Goal: Transaction & Acquisition: Purchase product/service

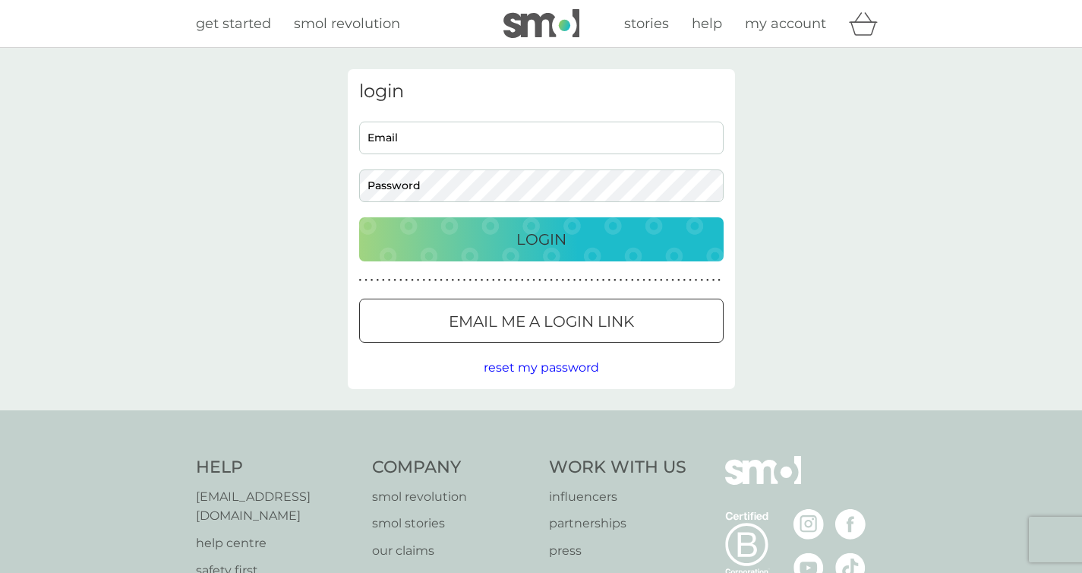
click at [435, 143] on input "Email" at bounding box center [541, 138] width 365 height 33
click at [527, 325] on div at bounding box center [541, 322] width 55 height 16
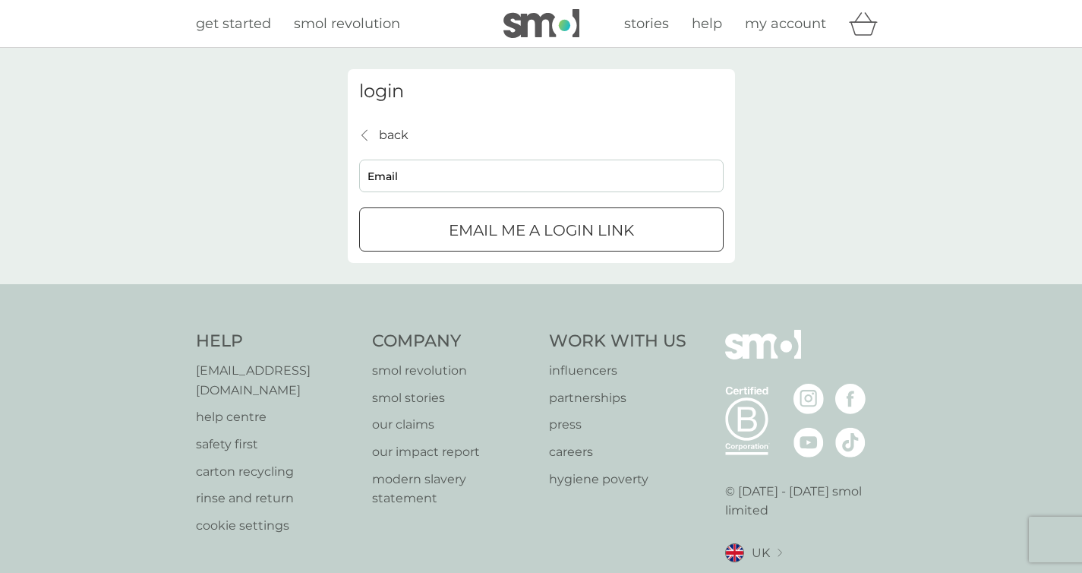
click at [416, 174] on input "Email" at bounding box center [541, 176] width 365 height 33
type input "ghatton11@yahoo.co.uk"
click at [454, 235] on p "Email me a login link" at bounding box center [541, 230] width 185 height 24
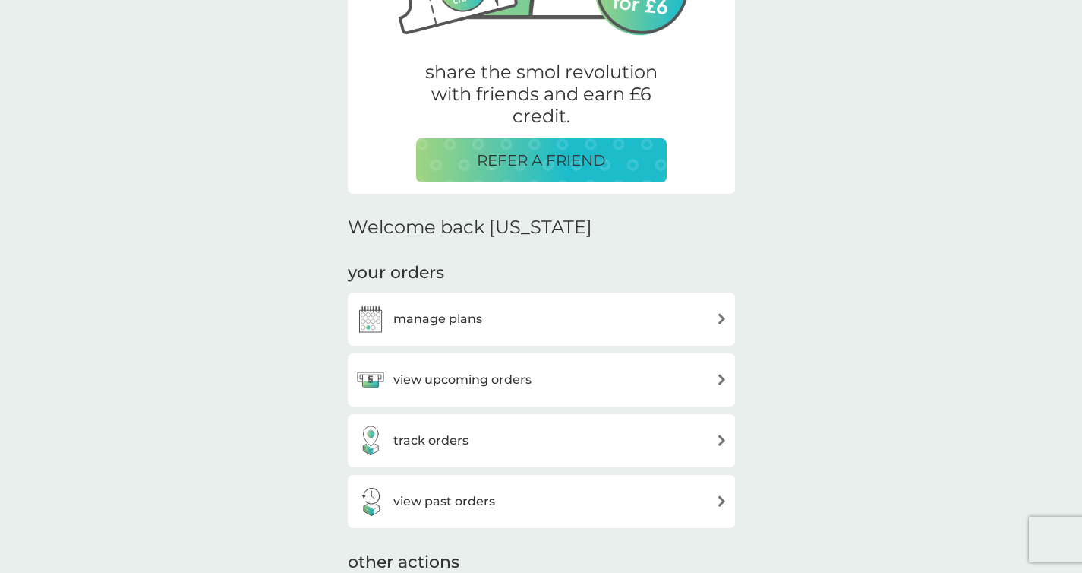
scroll to position [448, 0]
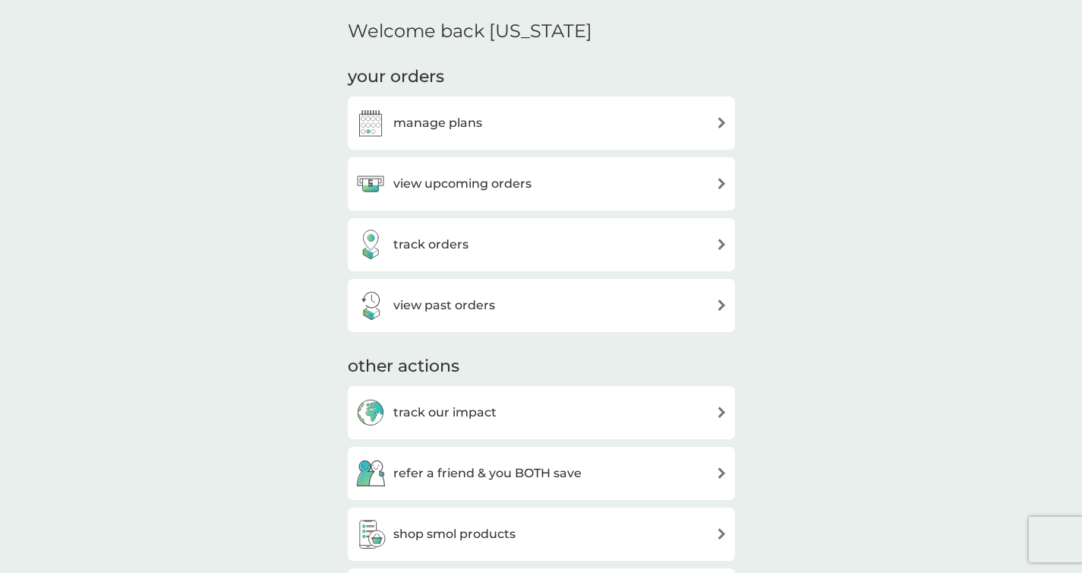
click at [593, 197] on div "view upcoming orders" at bounding box center [542, 184] width 372 height 30
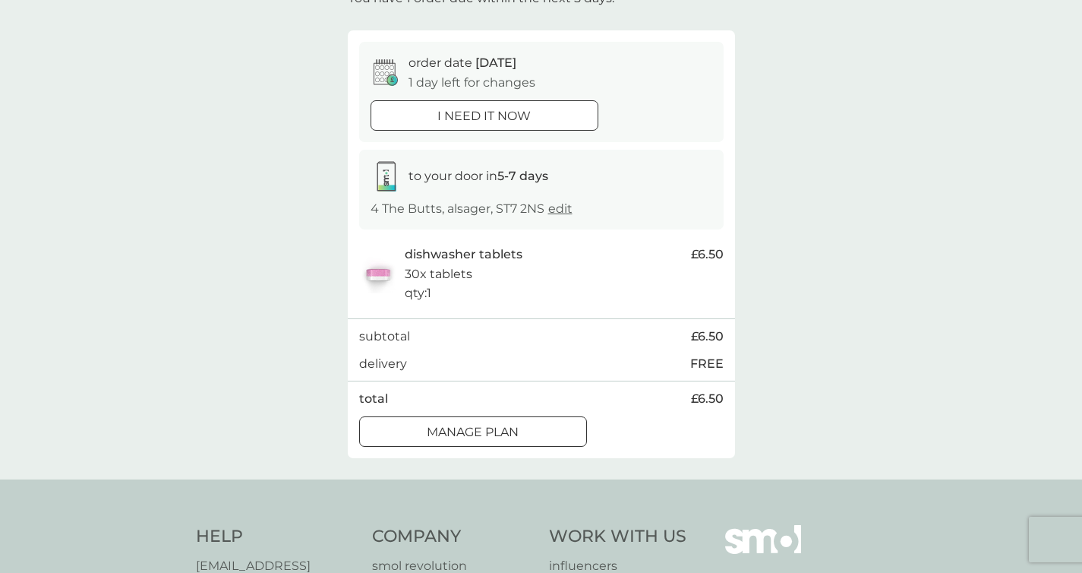
scroll to position [111, 0]
click at [529, 434] on div "Manage plan" at bounding box center [473, 432] width 226 height 20
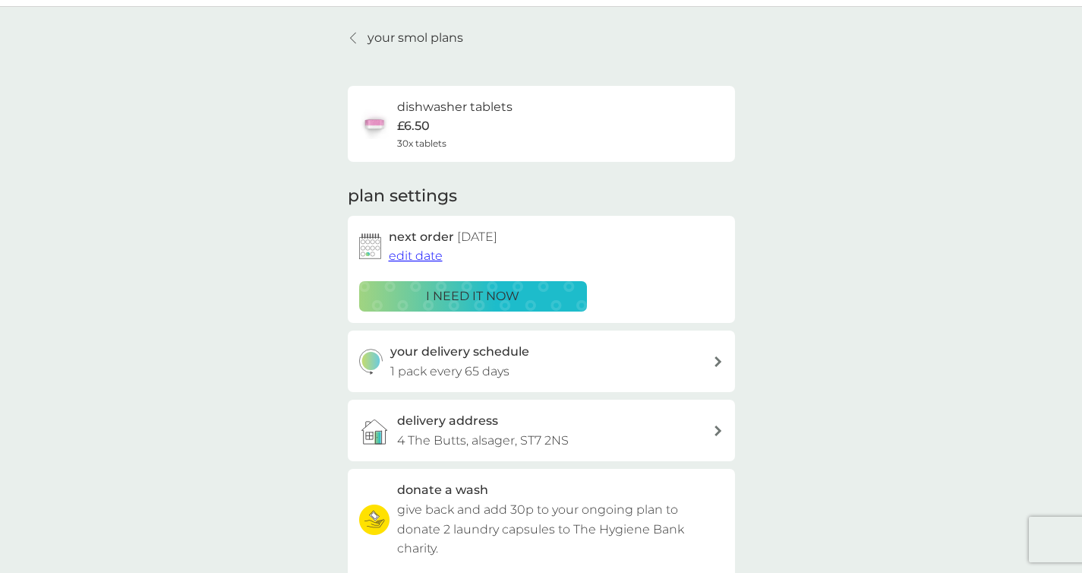
scroll to position [132, 0]
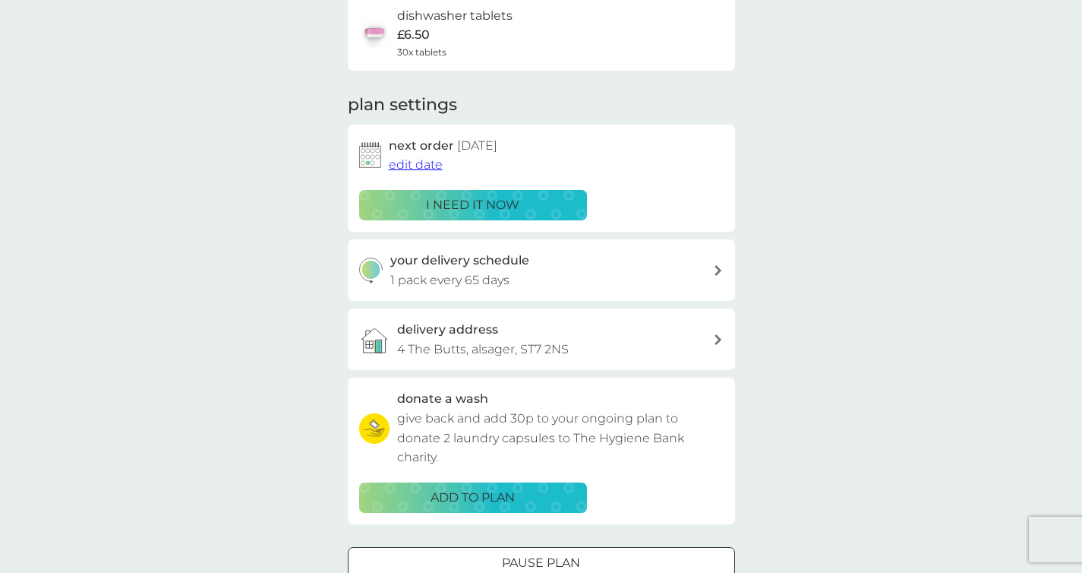
click at [674, 278] on div "your delivery schedule 1 pack every 65 days" at bounding box center [551, 270] width 323 height 39
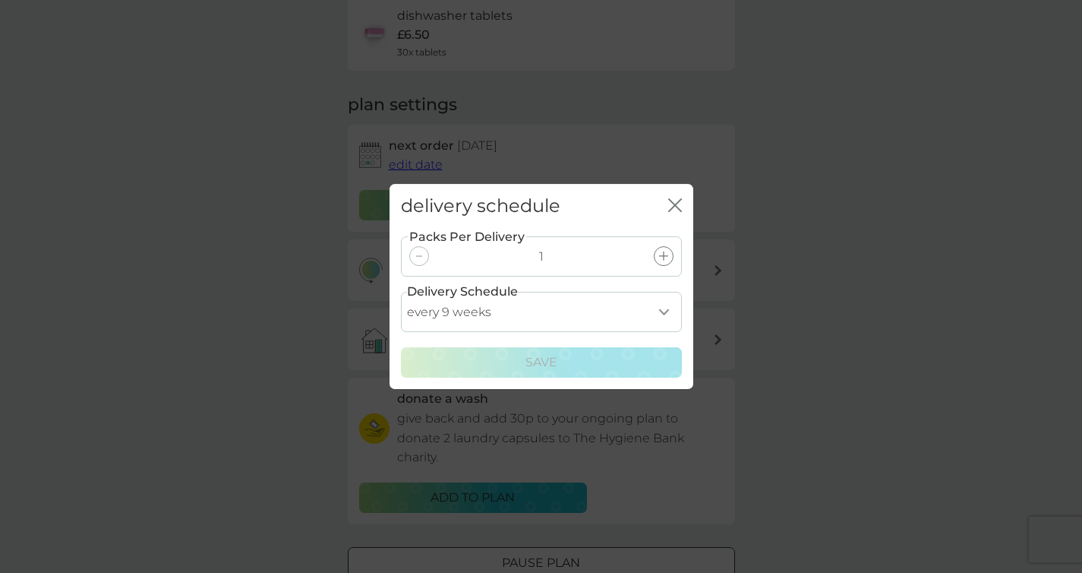
click at [659, 308] on select "every 1 week every 2 weeks every 3 weeks every 4 weeks every 5 weeks every 6 we…" at bounding box center [541, 312] width 281 height 40
select select "119"
click at [401, 292] on select "every 1 week every 2 weeks every 3 weeks every 4 weeks every 5 weeks every 6 we…" at bounding box center [541, 312] width 281 height 40
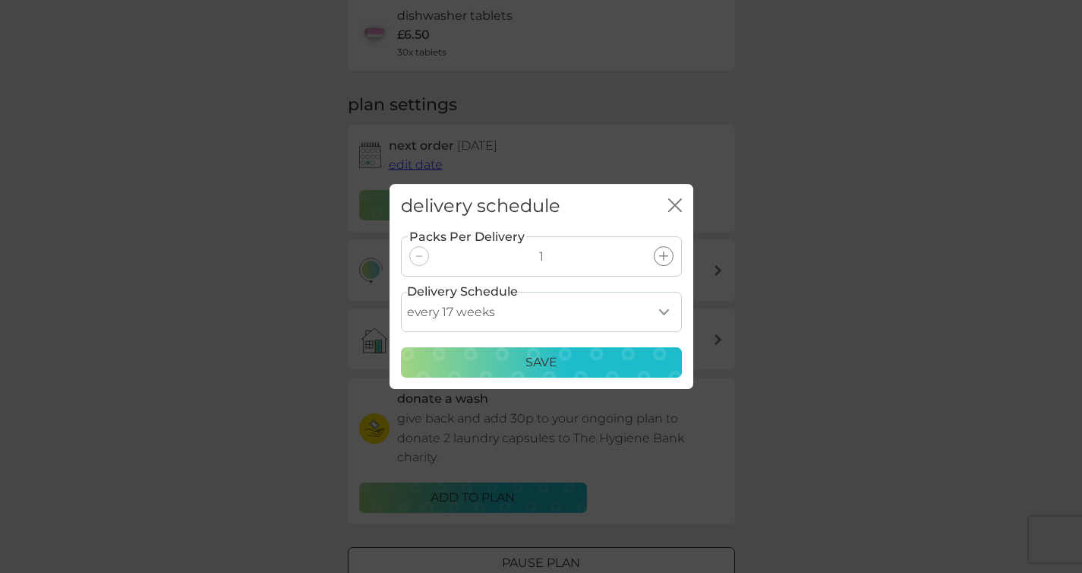
click at [555, 372] on button "Save" at bounding box center [541, 362] width 281 height 30
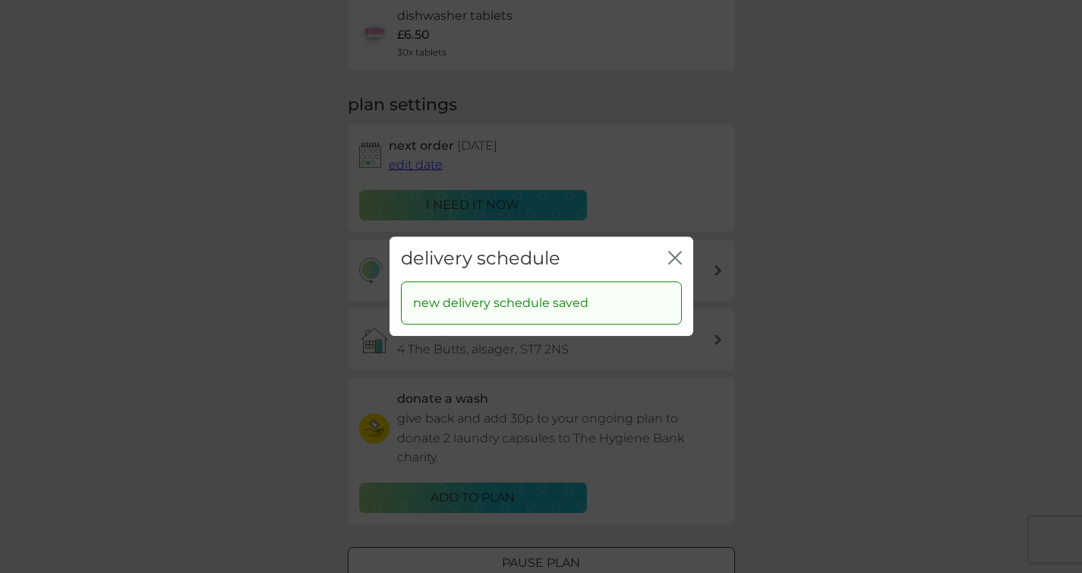
click at [678, 254] on icon "close" at bounding box center [678, 257] width 6 height 12
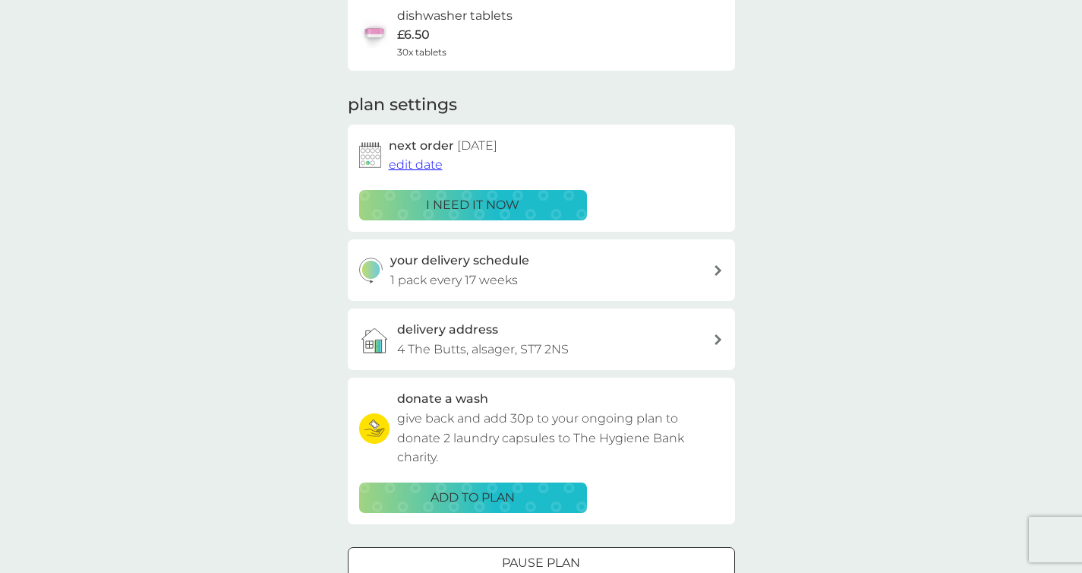
click at [418, 168] on span "edit date" at bounding box center [416, 164] width 54 height 14
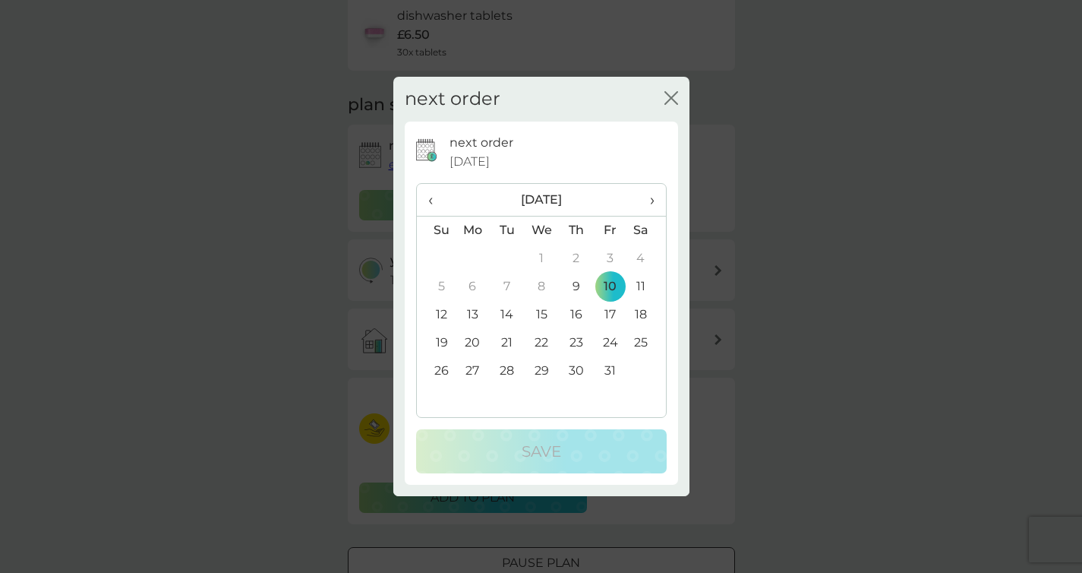
click at [653, 204] on span "›" at bounding box center [646, 200] width 15 height 32
click at [613, 286] on td "12" at bounding box center [611, 287] width 34 height 28
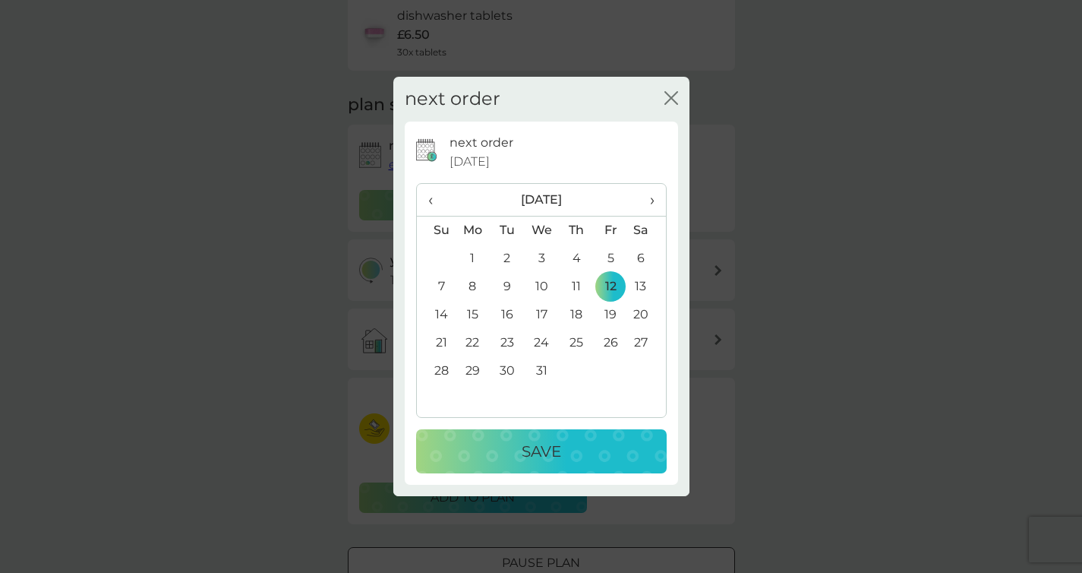
click at [589, 452] on div "Save" at bounding box center [541, 451] width 220 height 24
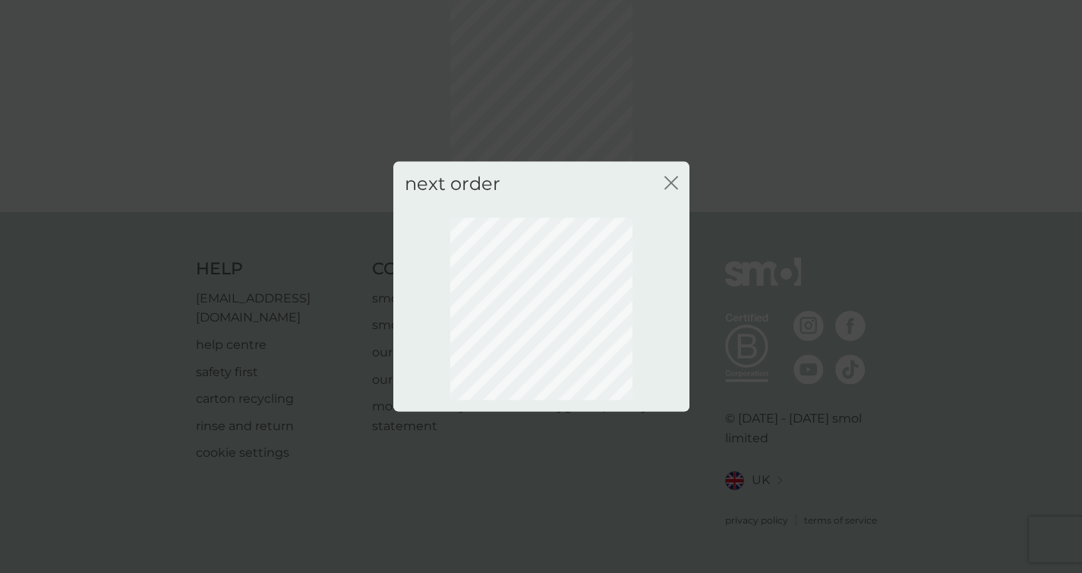
scroll to position [64, 0]
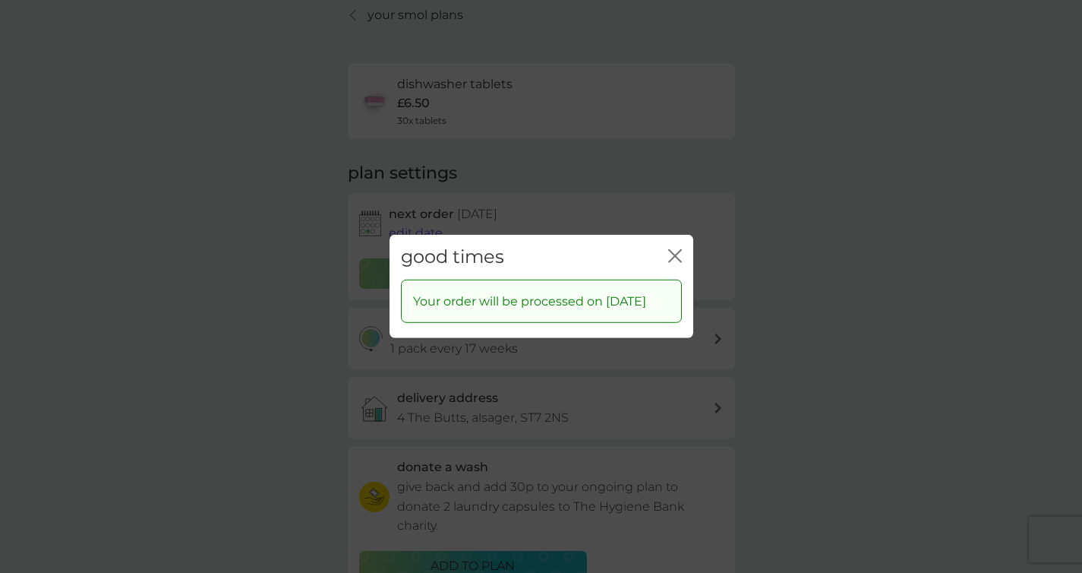
click at [677, 250] on icon "close" at bounding box center [678, 256] width 6 height 12
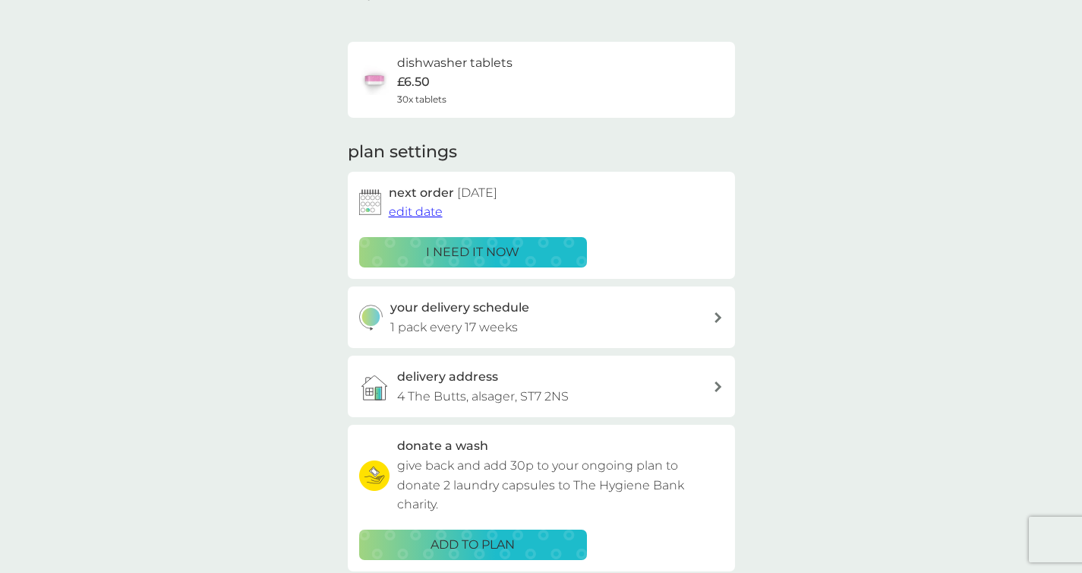
scroll to position [0, 0]
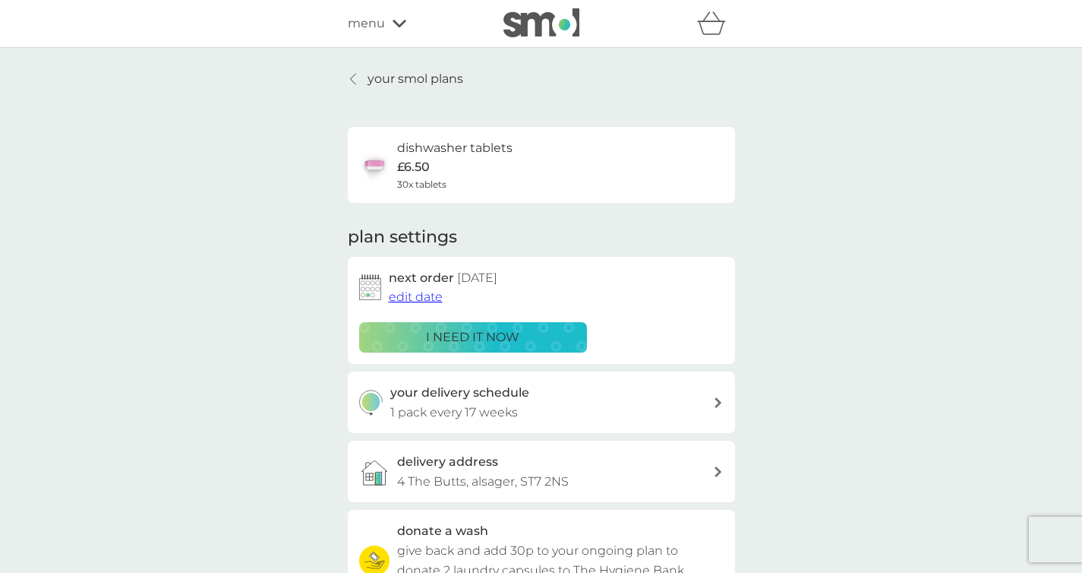
click at [358, 77] on div at bounding box center [354, 79] width 11 height 12
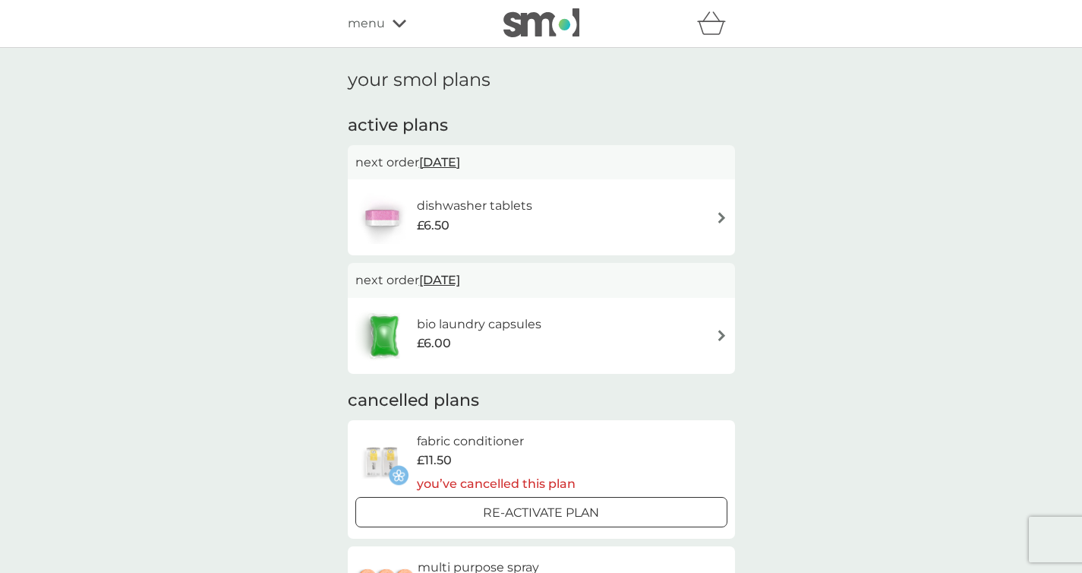
click at [391, 24] on div "menu" at bounding box center [412, 24] width 129 height 20
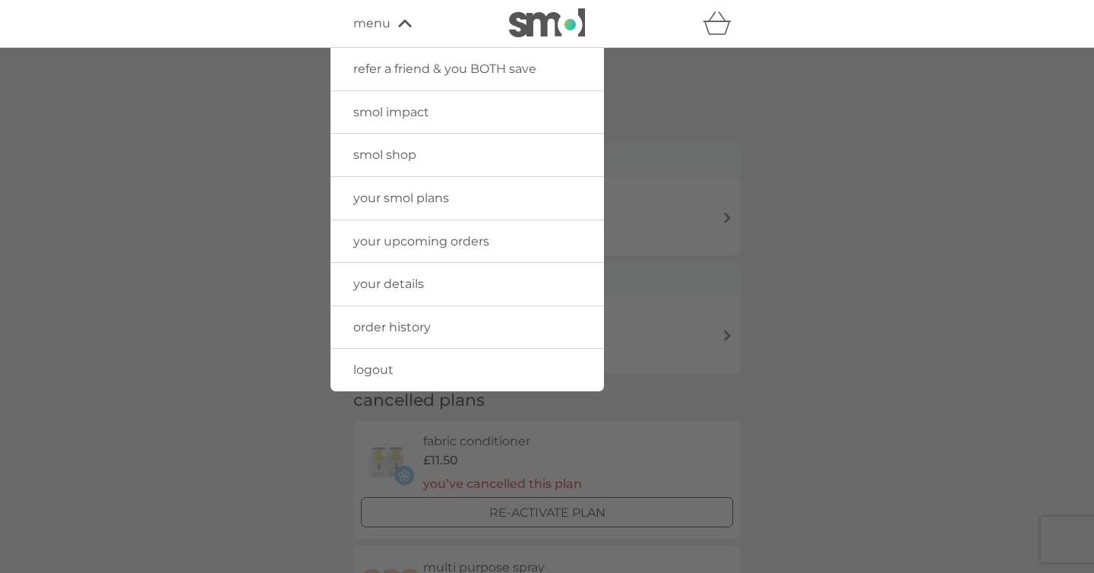
click at [393, 153] on span "smol shop" at bounding box center [384, 154] width 63 height 14
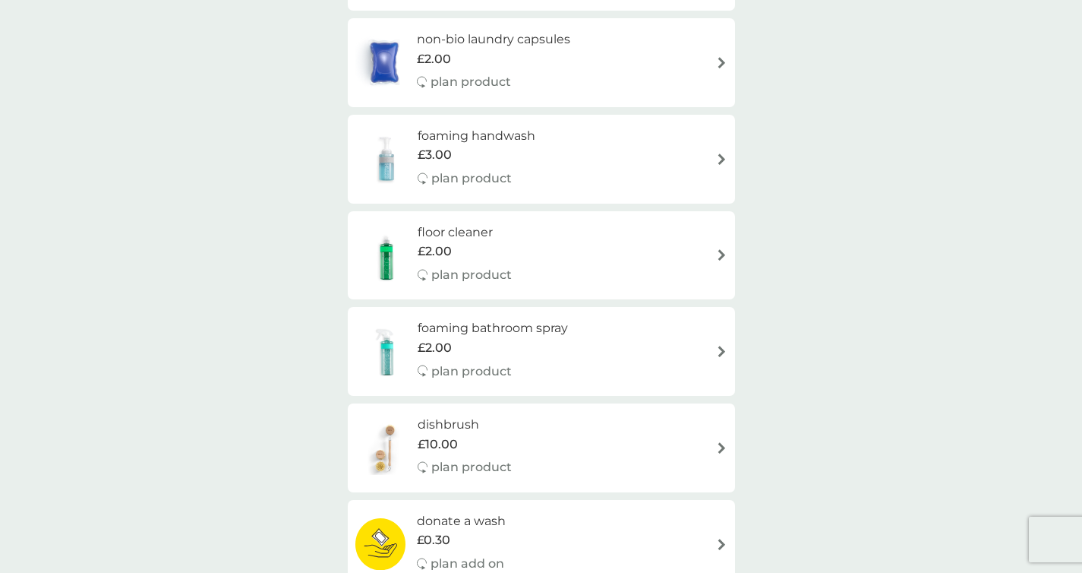
scroll to position [305, 0]
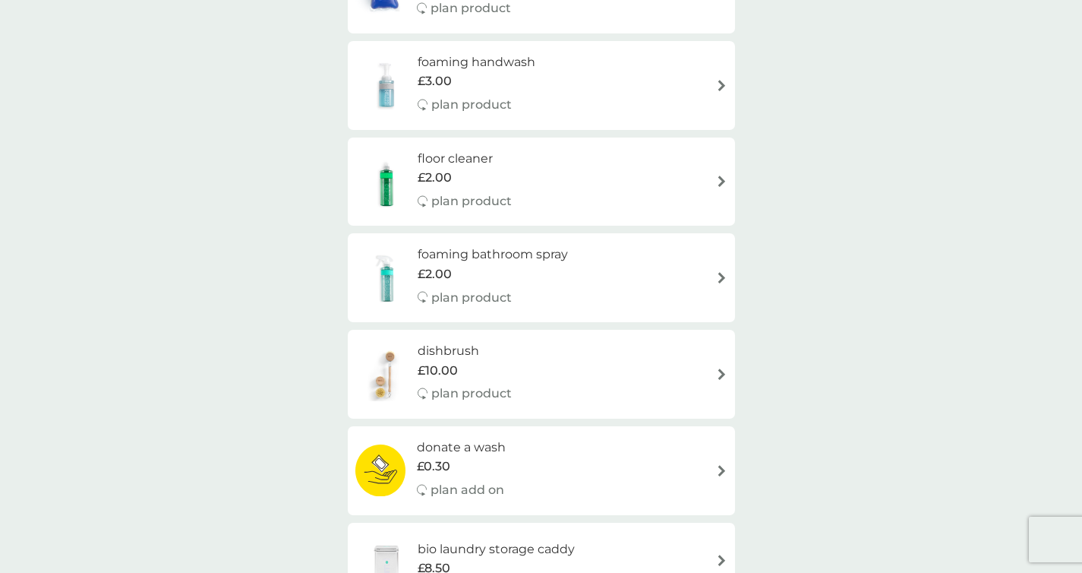
click at [634, 270] on div "foaming bathroom spray £2.00 plan product" at bounding box center [542, 278] width 372 height 66
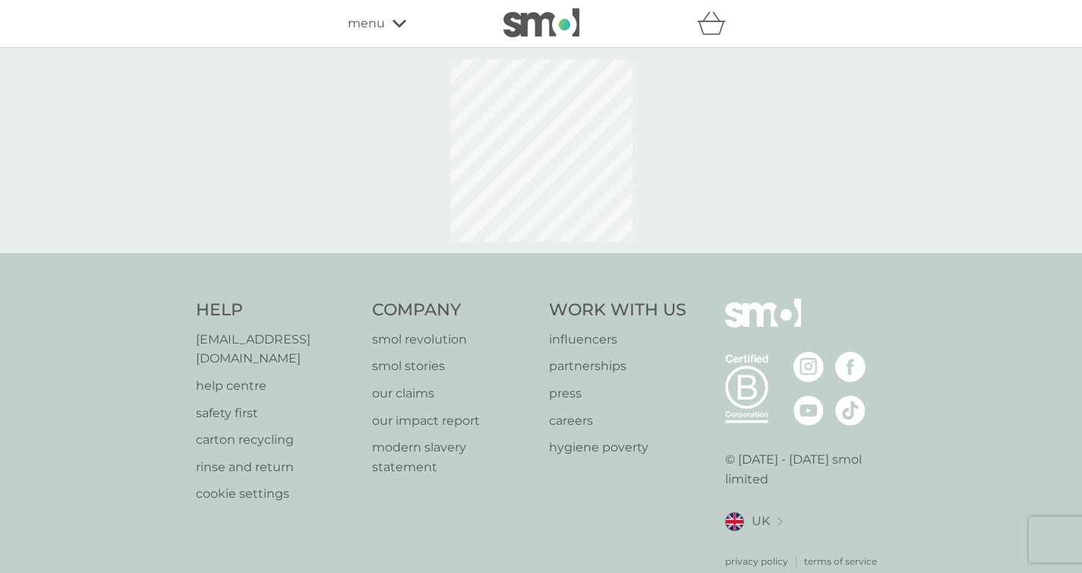
select select "182"
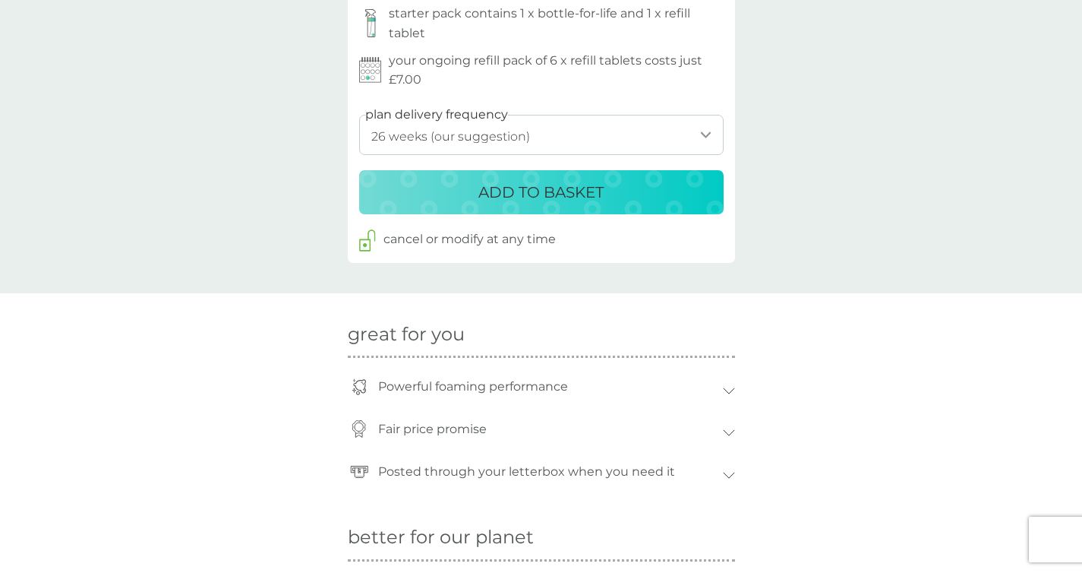
scroll to position [938, 0]
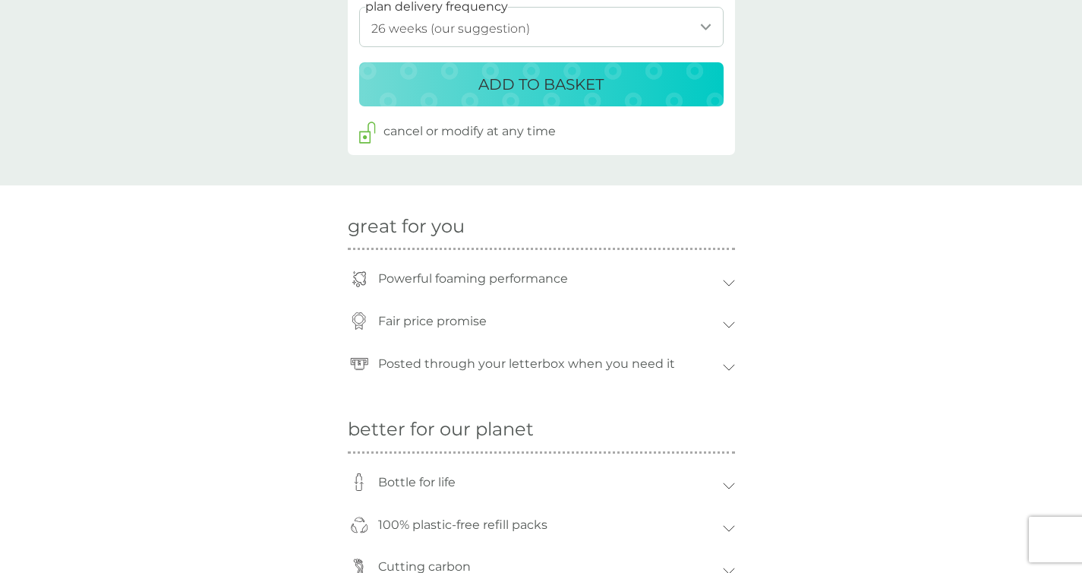
click at [558, 281] on p "Powerful foaming performance" at bounding box center [473, 278] width 205 height 35
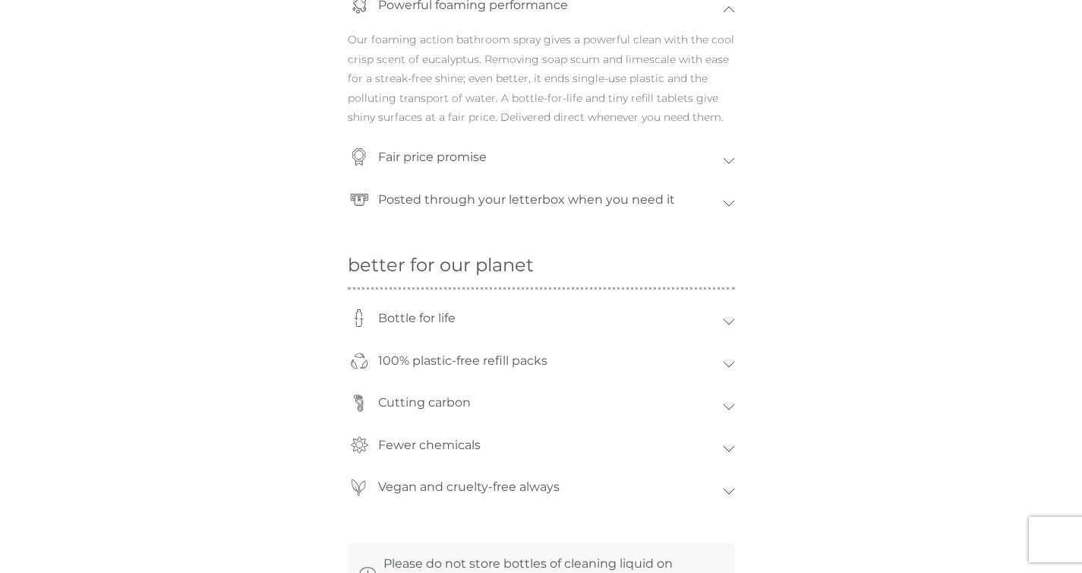
scroll to position [1278, 0]
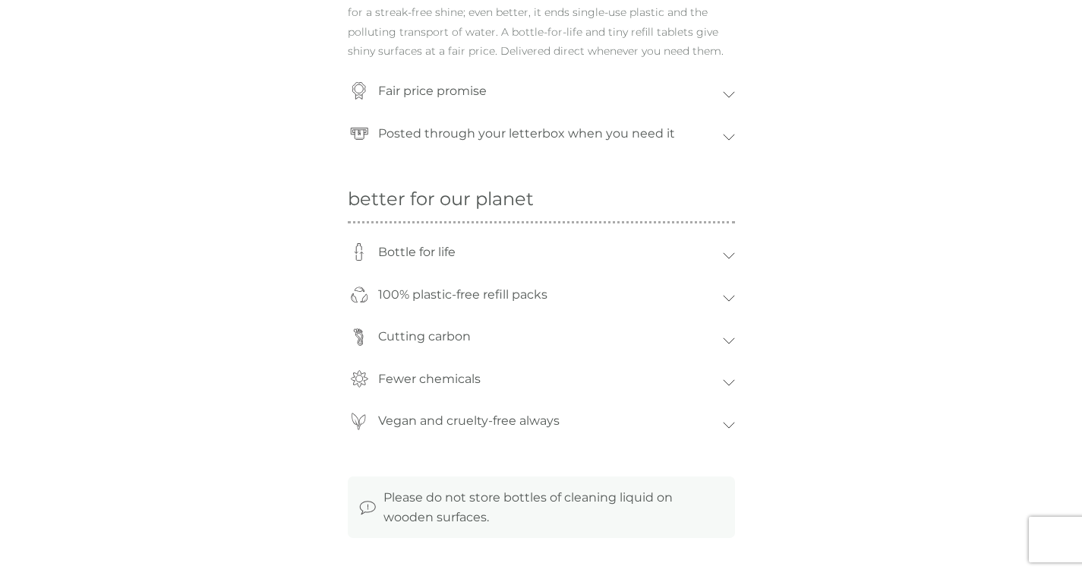
click at [589, 269] on div "Bottle for life" at bounding box center [547, 252] width 352 height 35
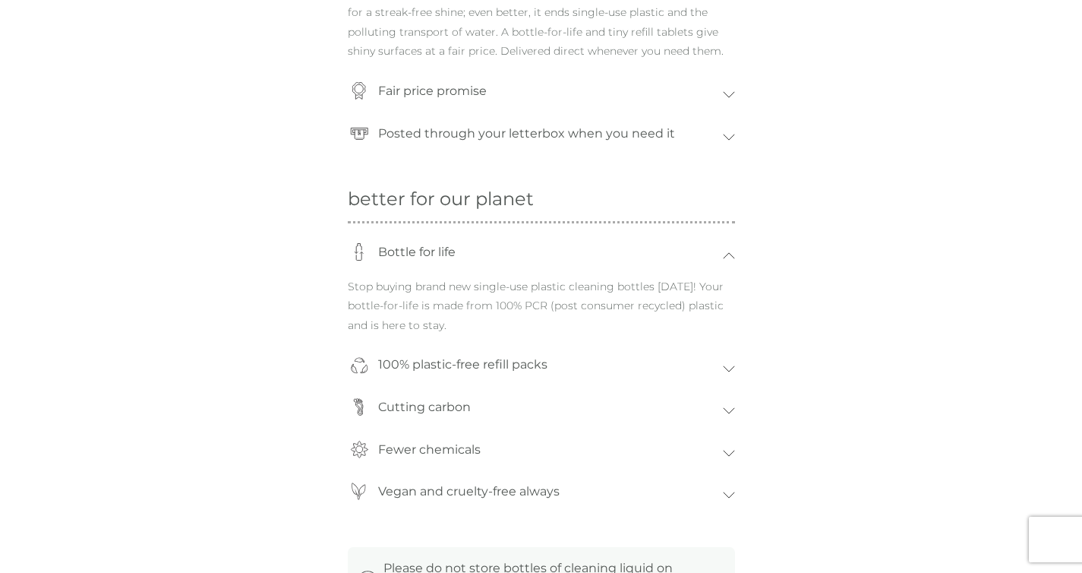
click at [572, 376] on div "100% plastic-free refill packs" at bounding box center [547, 364] width 352 height 35
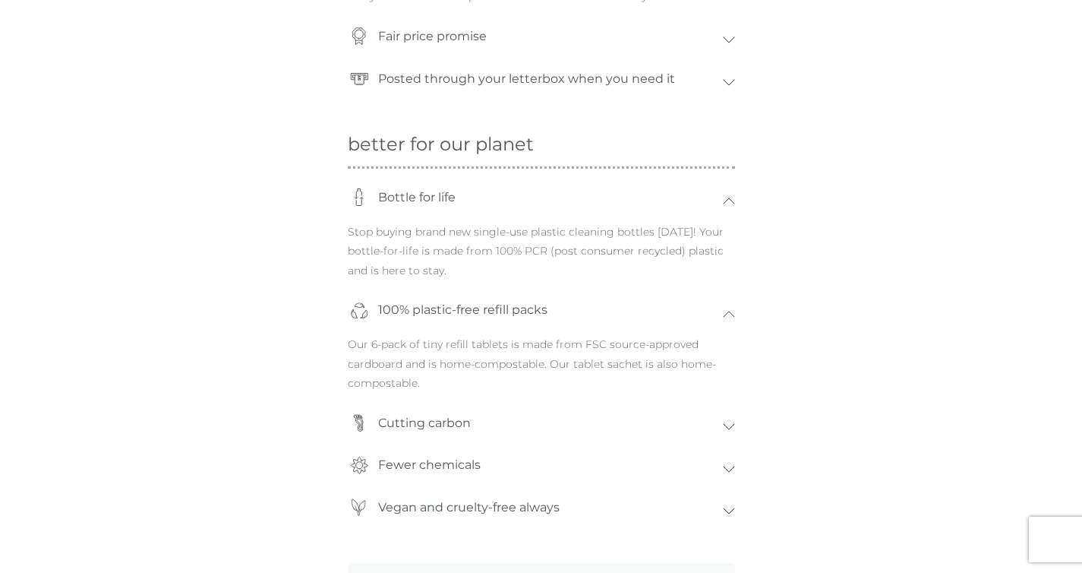
scroll to position [1397, 0]
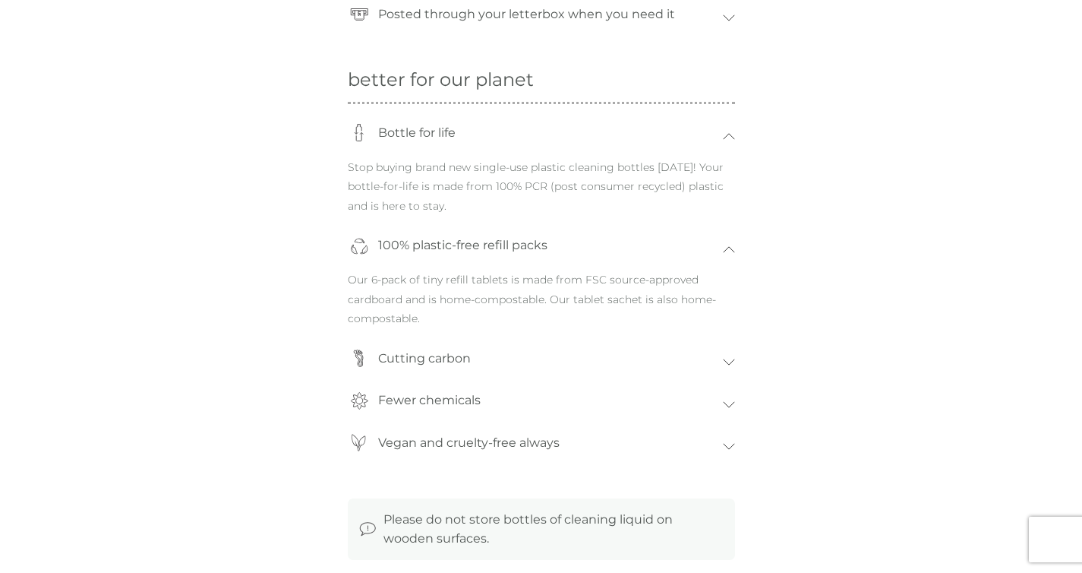
click at [572, 376] on div "Cutting carbon" at bounding box center [541, 362] width 387 height 43
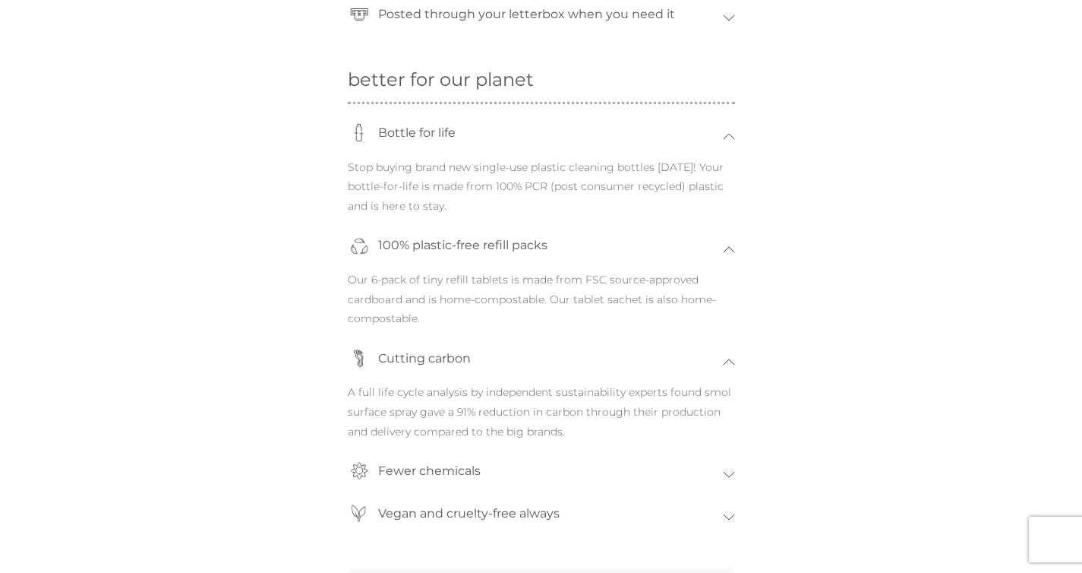
scroll to position [1477, 0]
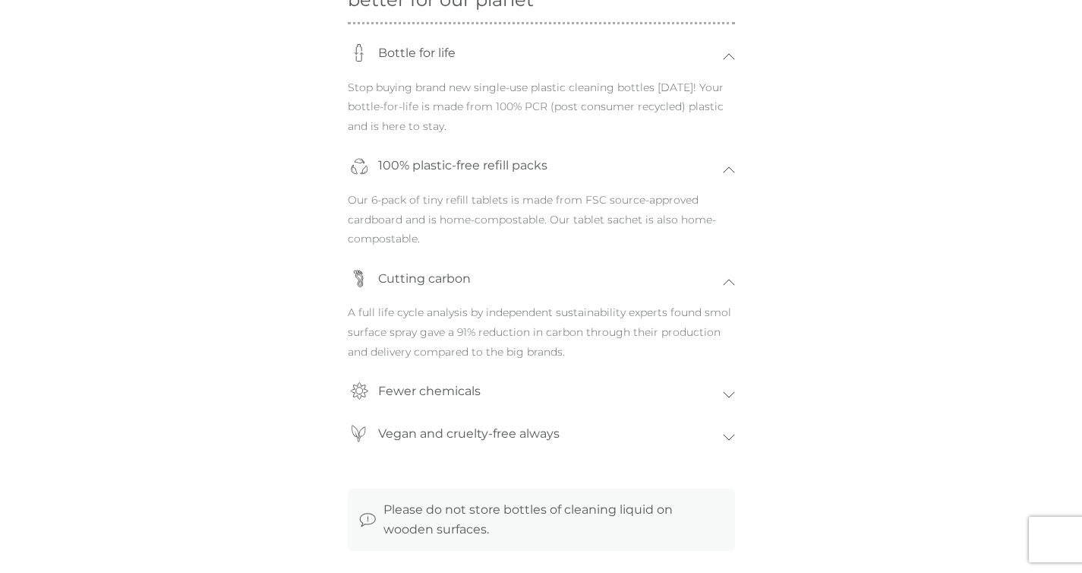
click at [560, 404] on div "Fewer chemicals" at bounding box center [547, 391] width 352 height 35
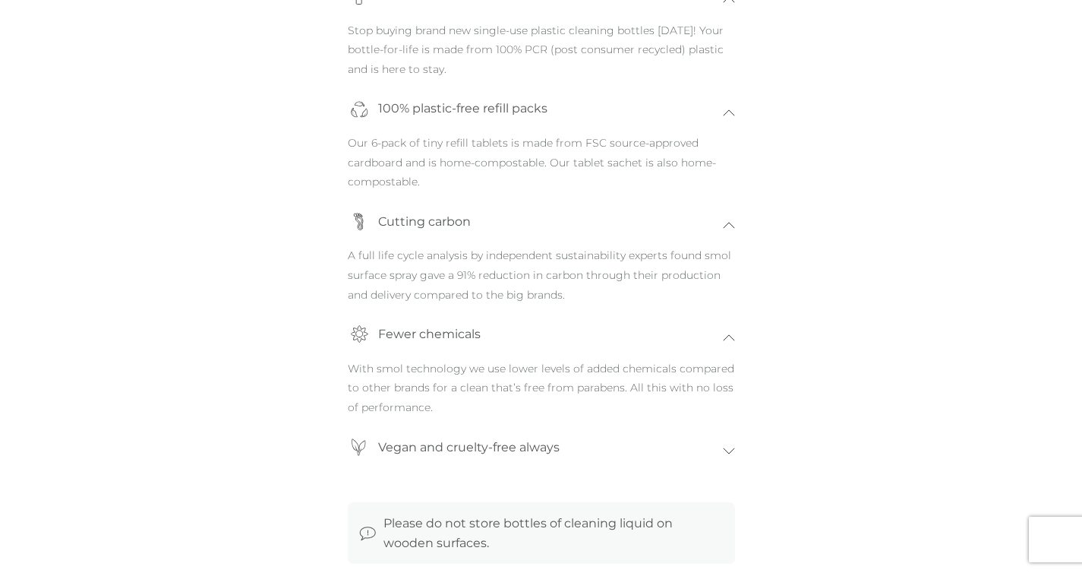
scroll to position [1623, 0]
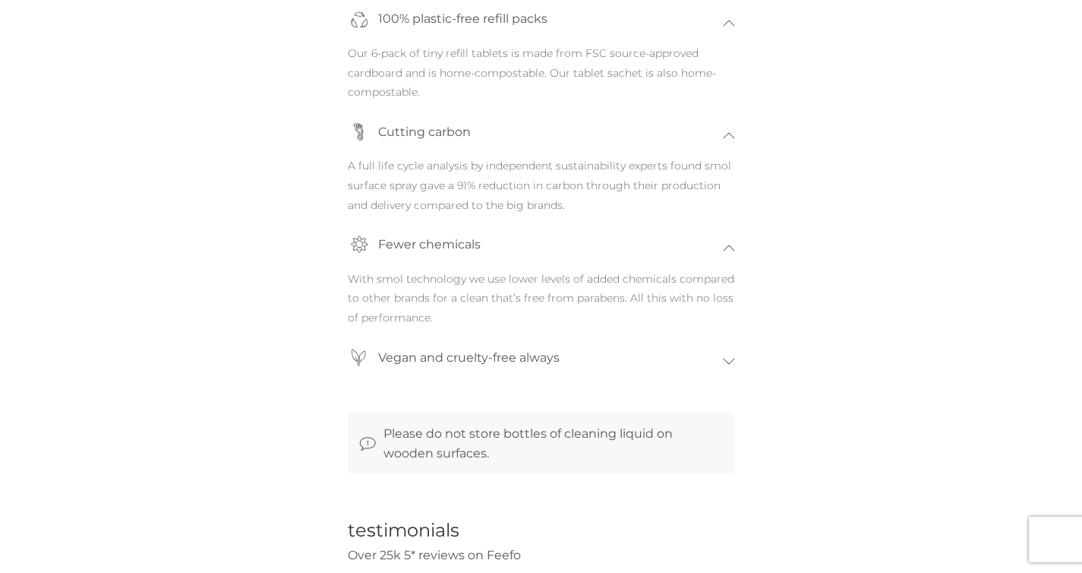
click at [567, 371] on div "Vegan and cruelty-free always" at bounding box center [547, 357] width 352 height 35
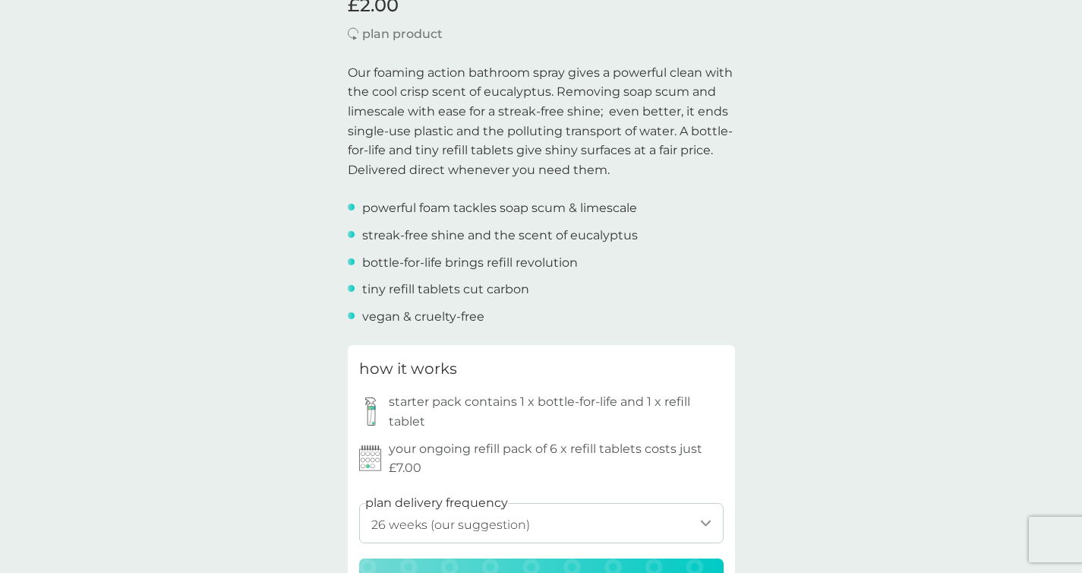
scroll to position [657, 0]
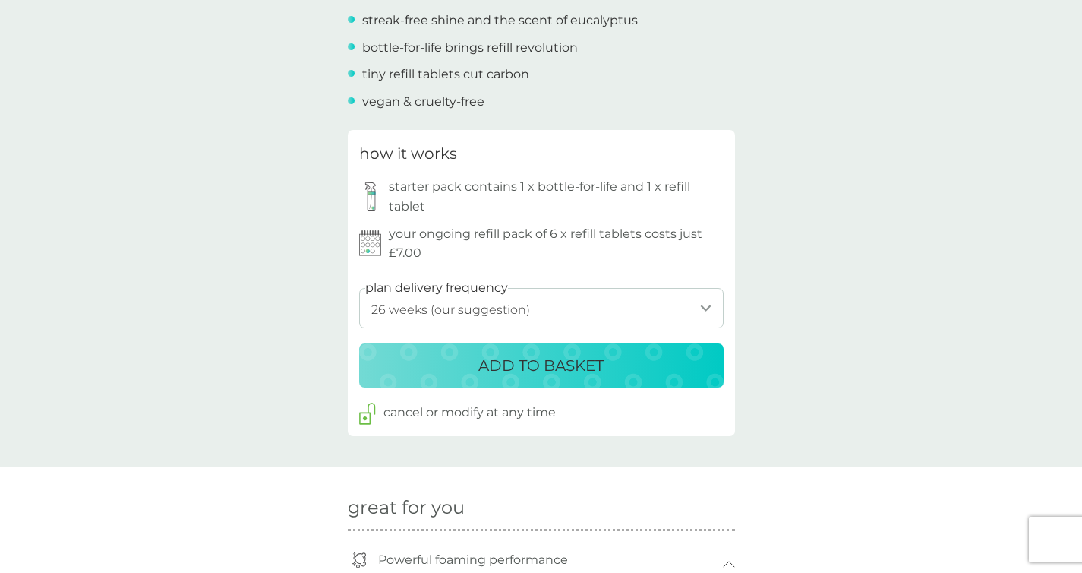
click at [552, 360] on p "ADD TO BASKET" at bounding box center [541, 365] width 125 height 24
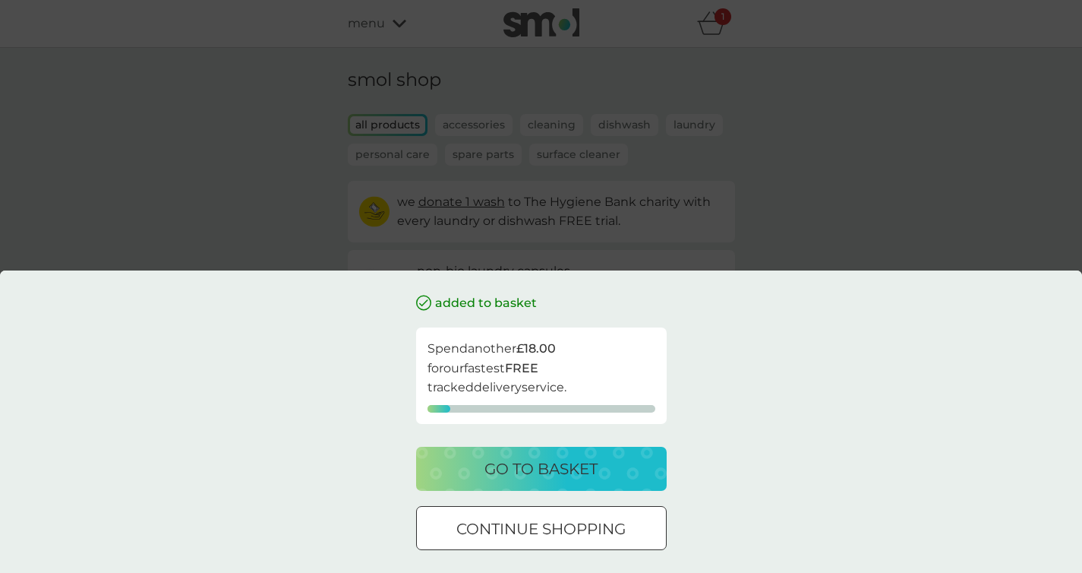
click at [563, 529] on div at bounding box center [560, 528] width 12 height 12
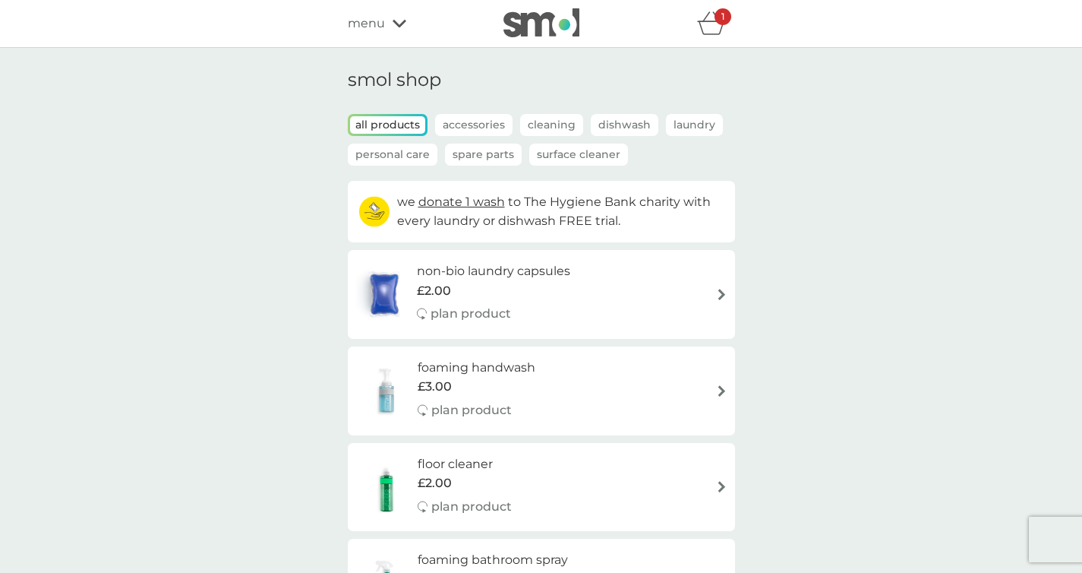
click at [706, 25] on icon "basket" at bounding box center [711, 23] width 29 height 24
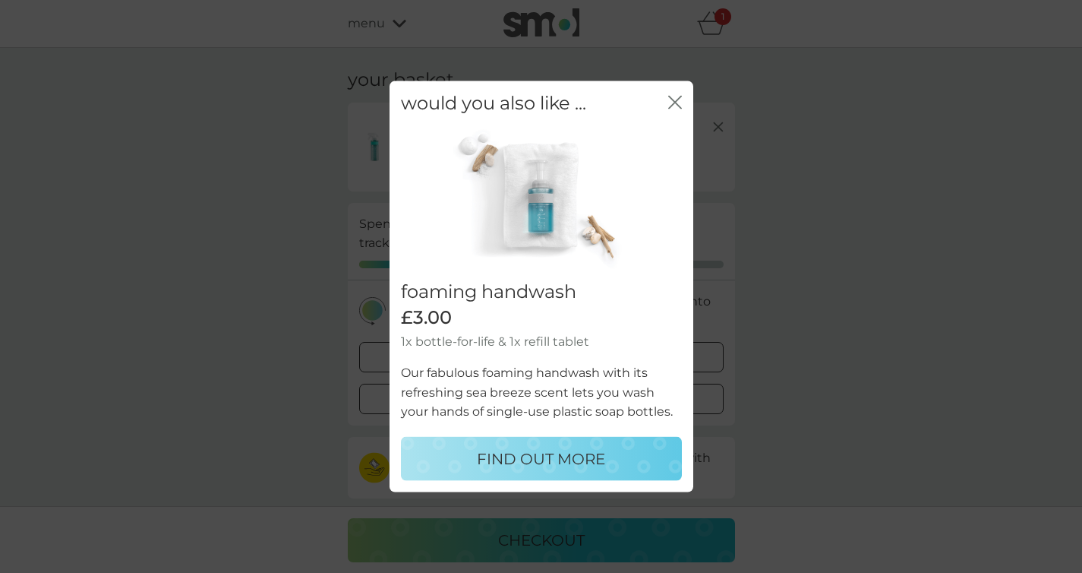
scroll to position [233, 0]
click at [672, 101] on icon "close" at bounding box center [675, 103] width 14 height 14
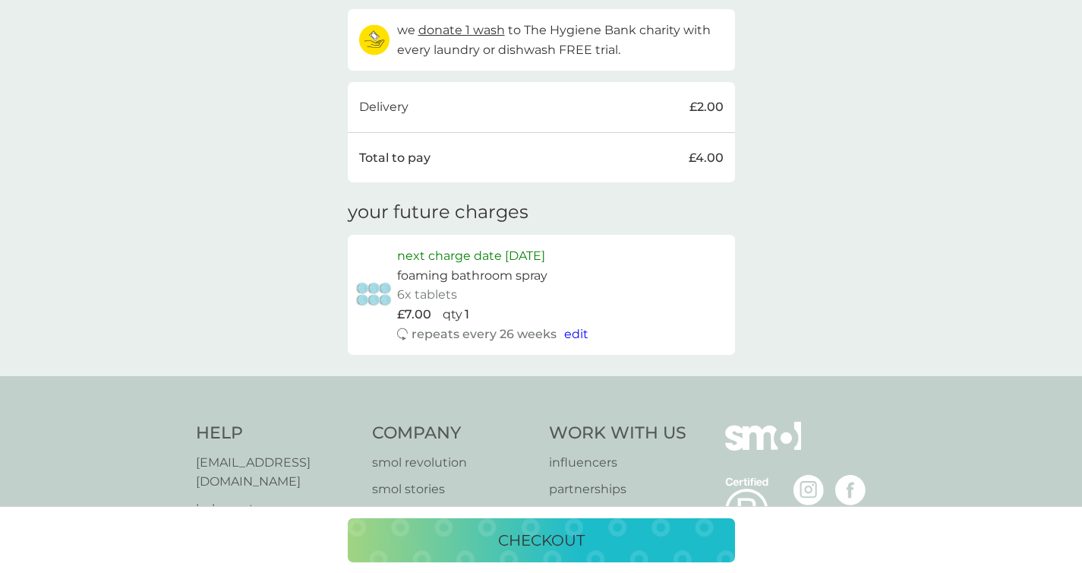
scroll to position [470, 0]
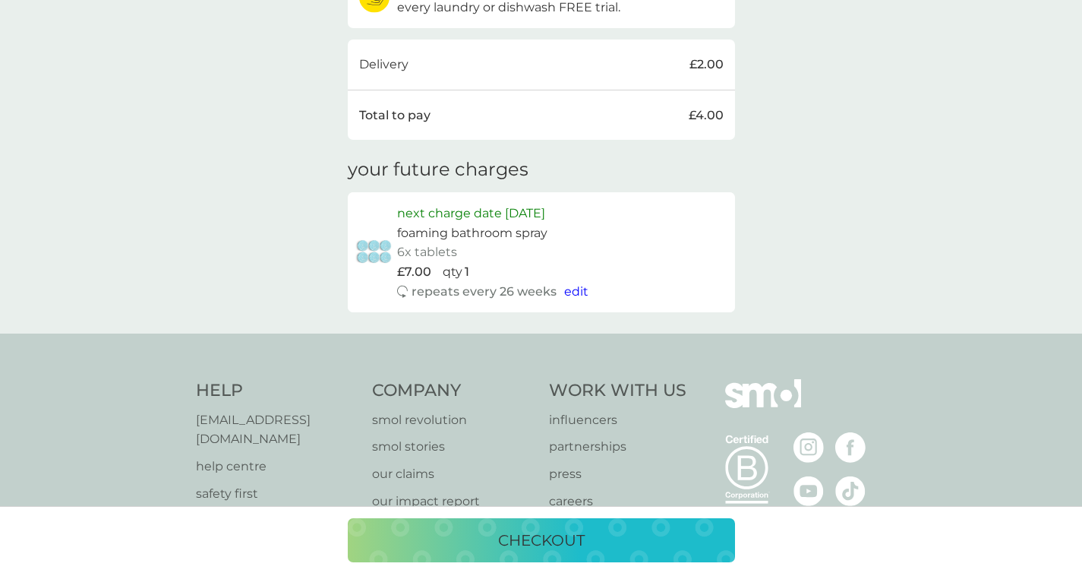
click at [545, 211] on p "next charge date [DATE]" at bounding box center [471, 214] width 148 height 20
click at [570, 289] on span "edit" at bounding box center [576, 291] width 24 height 14
select select "182"
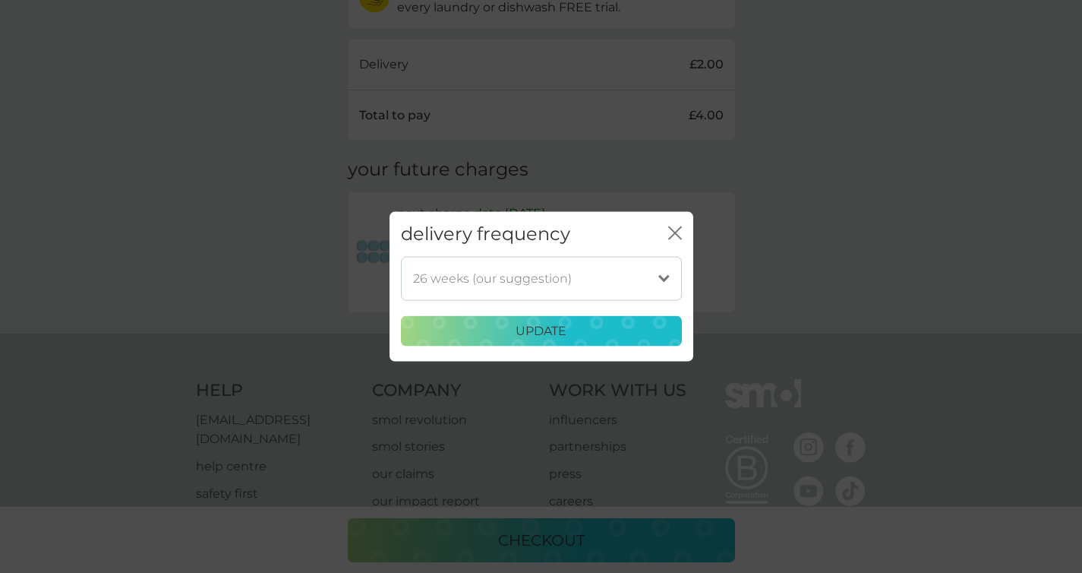
click at [672, 228] on icon "close" at bounding box center [675, 233] width 14 height 14
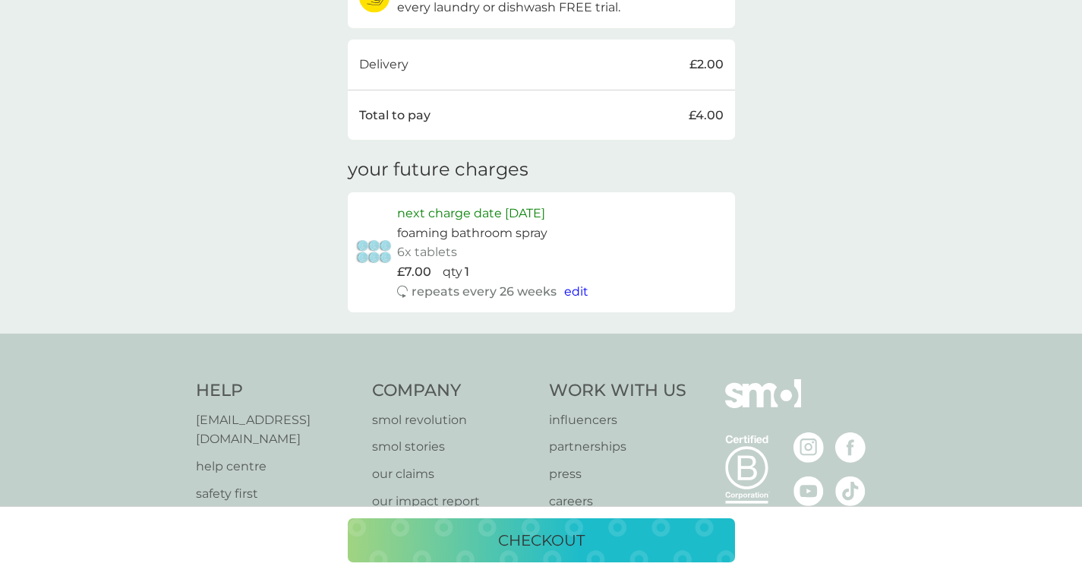
click at [588, 552] on button "checkout" at bounding box center [541, 540] width 387 height 44
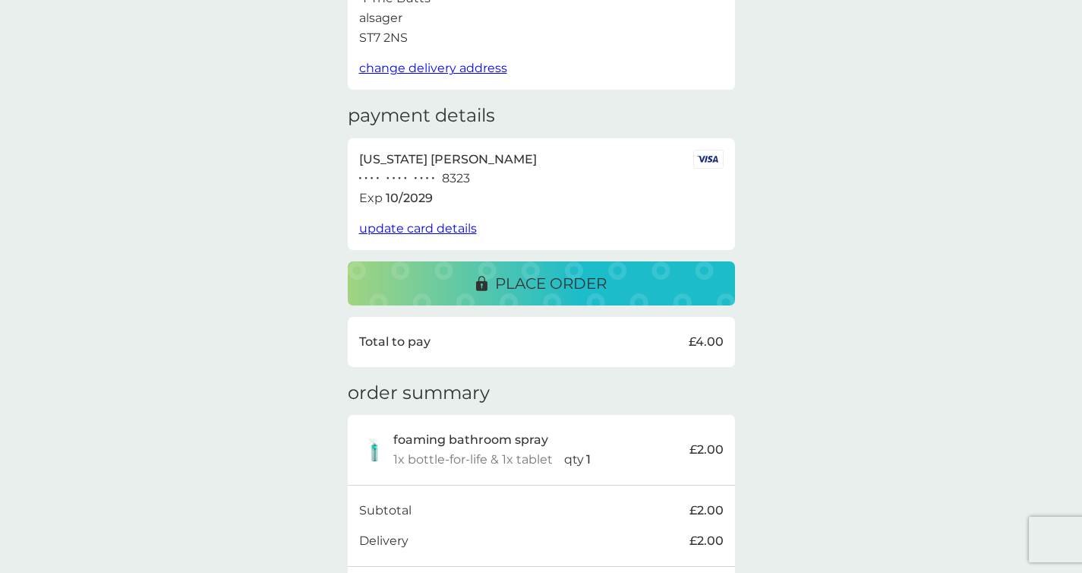
scroll to position [311, 0]
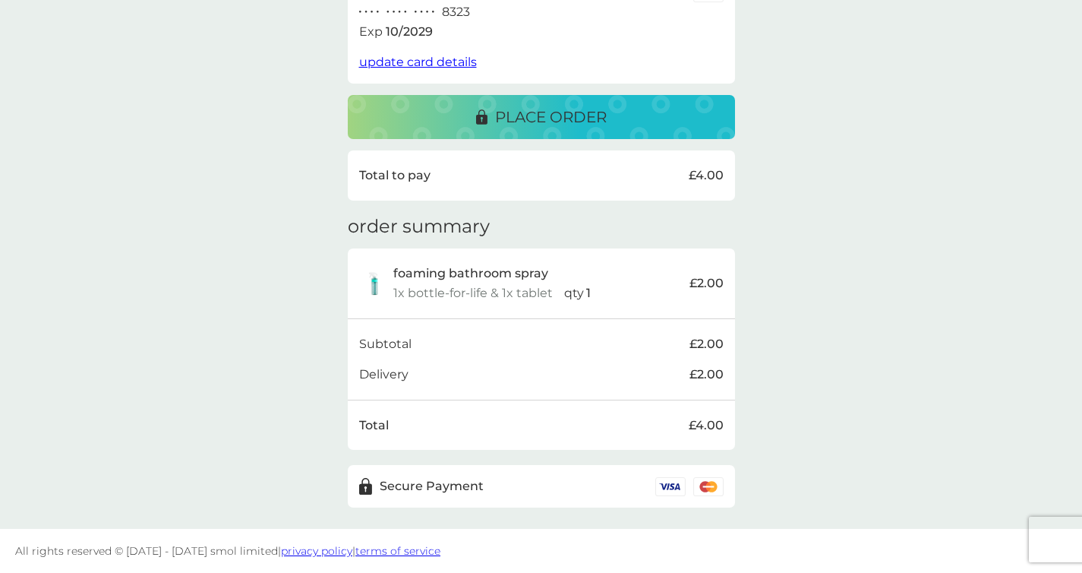
click at [611, 106] on div "place order" at bounding box center [541, 117] width 357 height 24
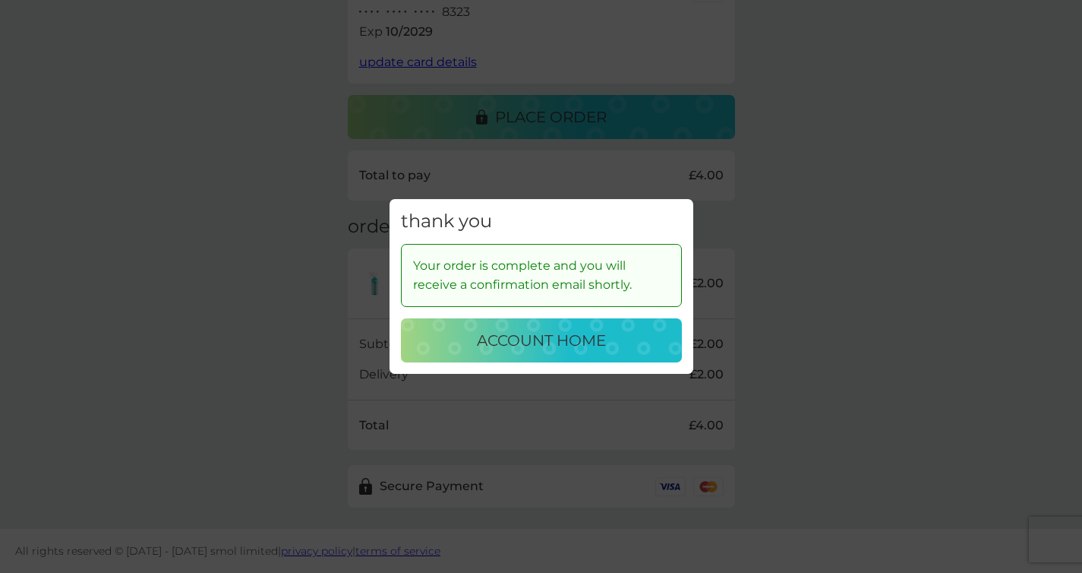
click at [536, 343] on p "account home" at bounding box center [541, 340] width 129 height 24
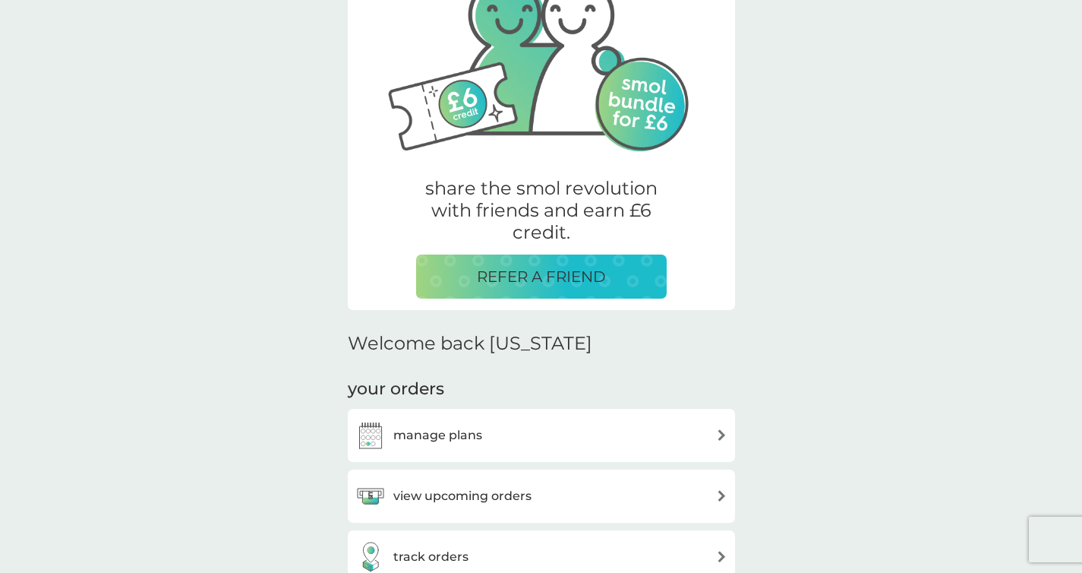
scroll to position [266, 0]
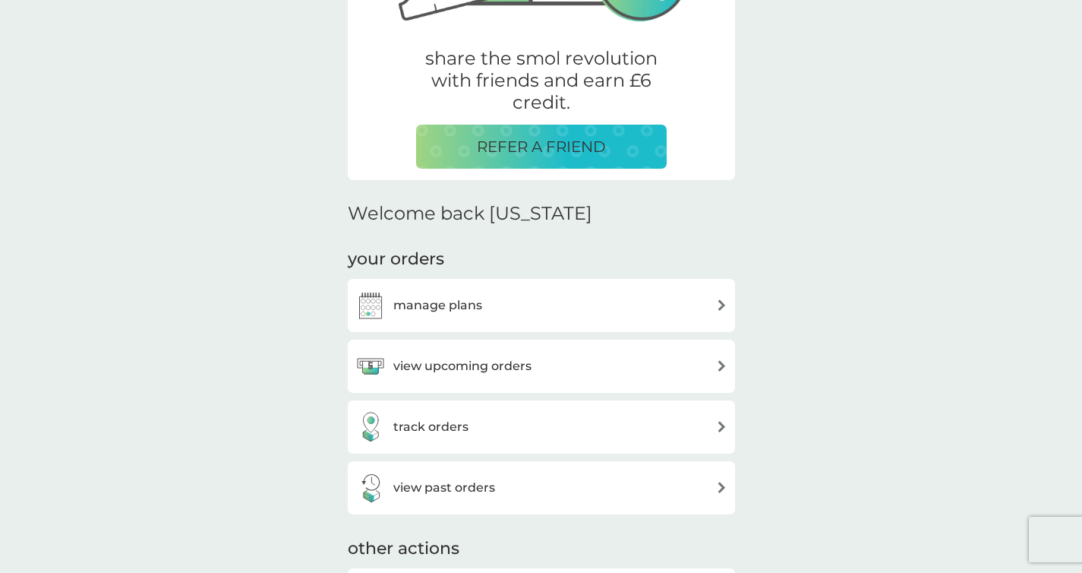
click at [536, 302] on div "manage plans" at bounding box center [542, 305] width 372 height 30
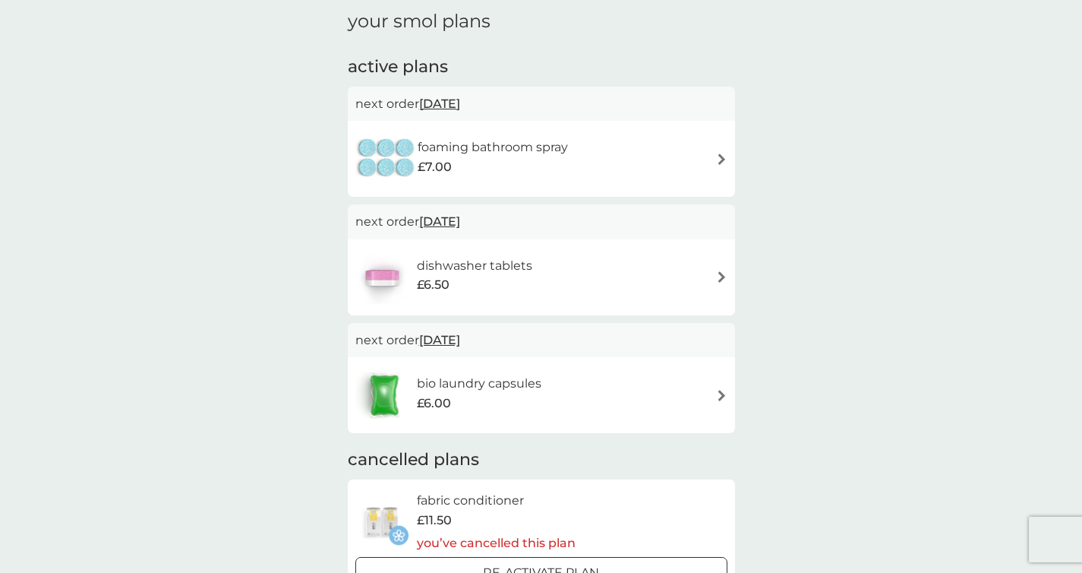
scroll to position [81, 0]
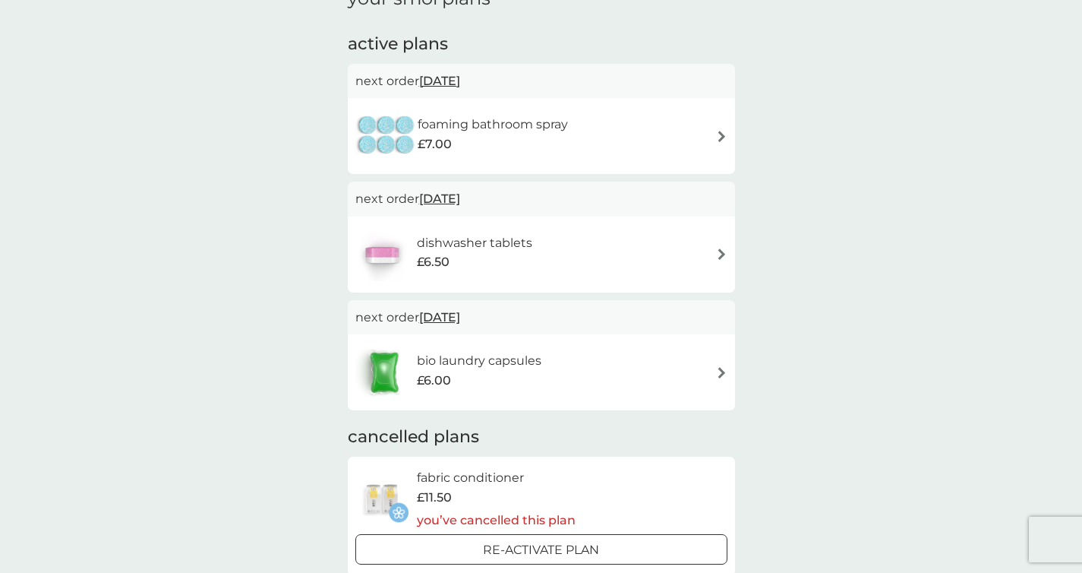
click at [711, 132] on div "foaming bathroom spray £7.00" at bounding box center [542, 135] width 372 height 53
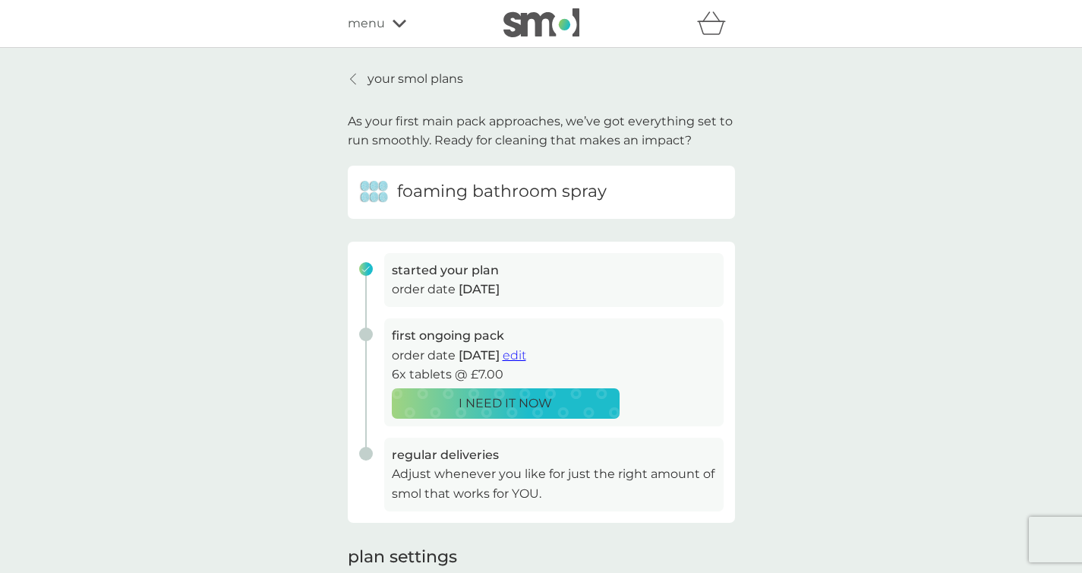
scroll to position [175, 0]
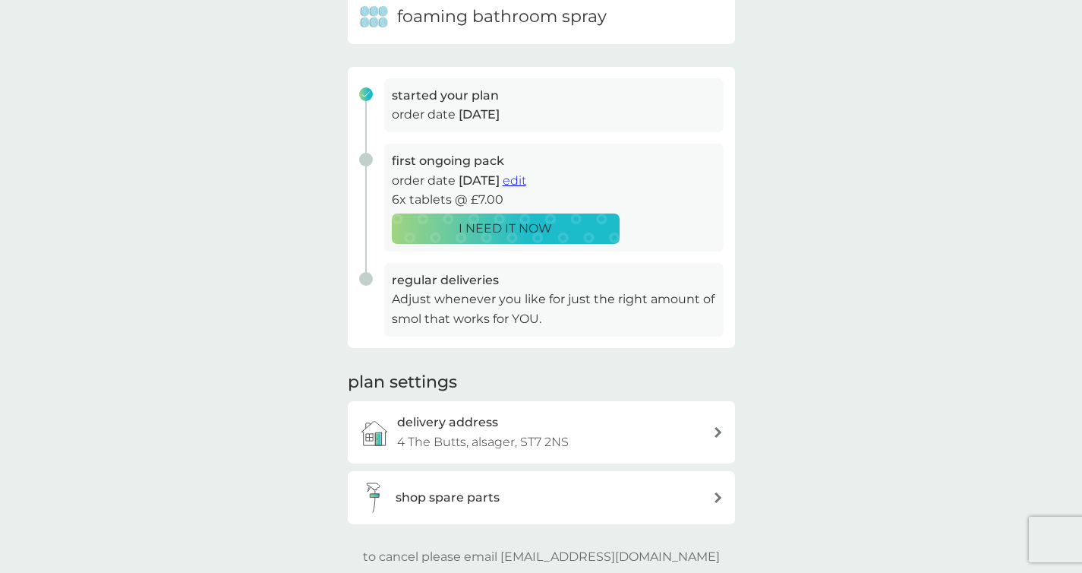
click at [526, 181] on span "edit" at bounding box center [515, 180] width 24 height 14
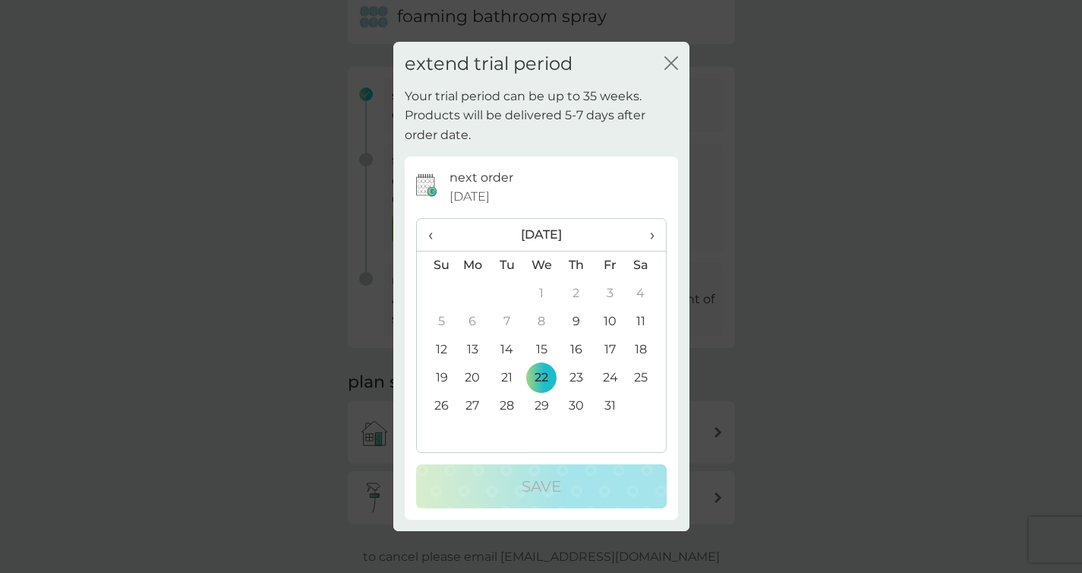
click at [650, 234] on span "›" at bounding box center [646, 235] width 15 height 32
click at [610, 323] on td "12" at bounding box center [611, 322] width 34 height 28
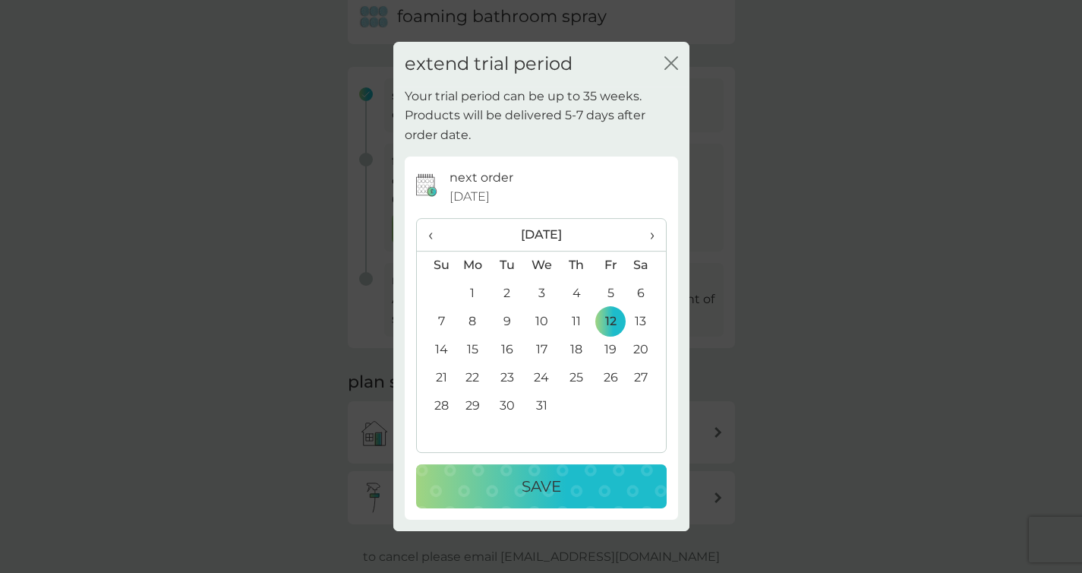
click at [574, 498] on div "Save" at bounding box center [541, 486] width 220 height 24
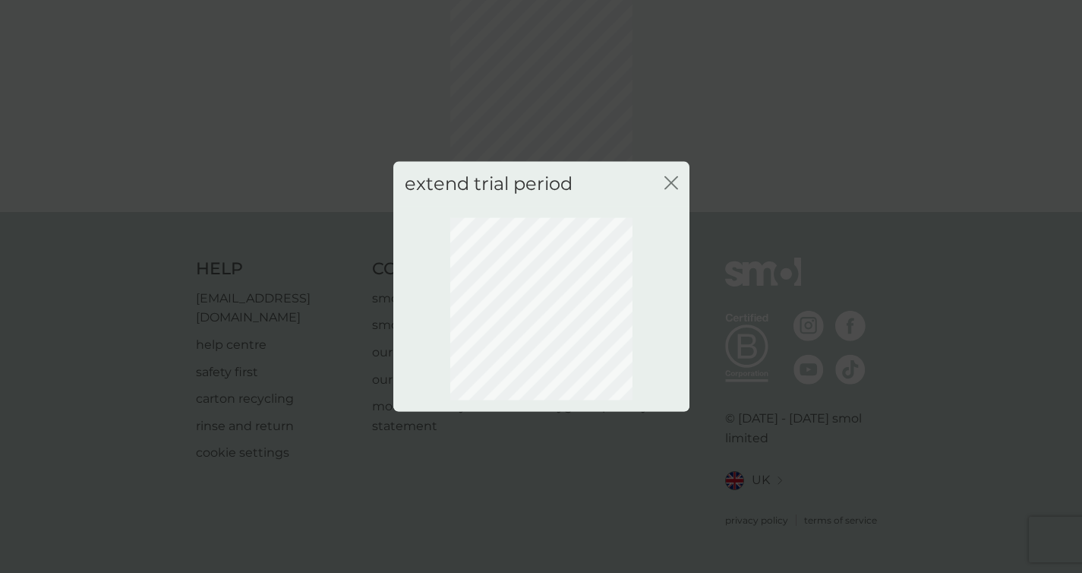
scroll to position [64, 0]
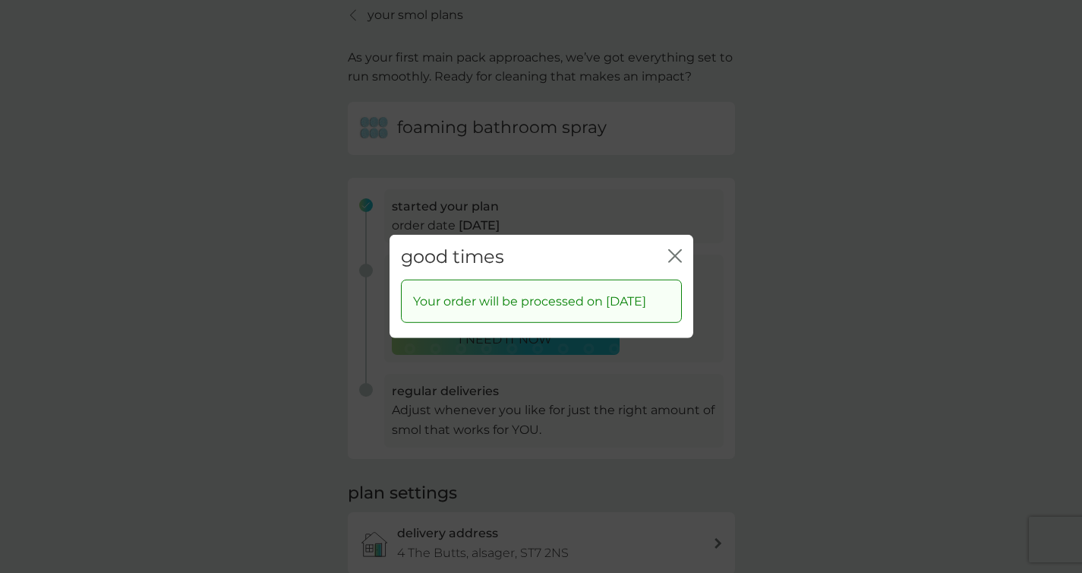
click at [673, 249] on icon "close" at bounding box center [675, 256] width 14 height 14
